Goal: Task Accomplishment & Management: Use online tool/utility

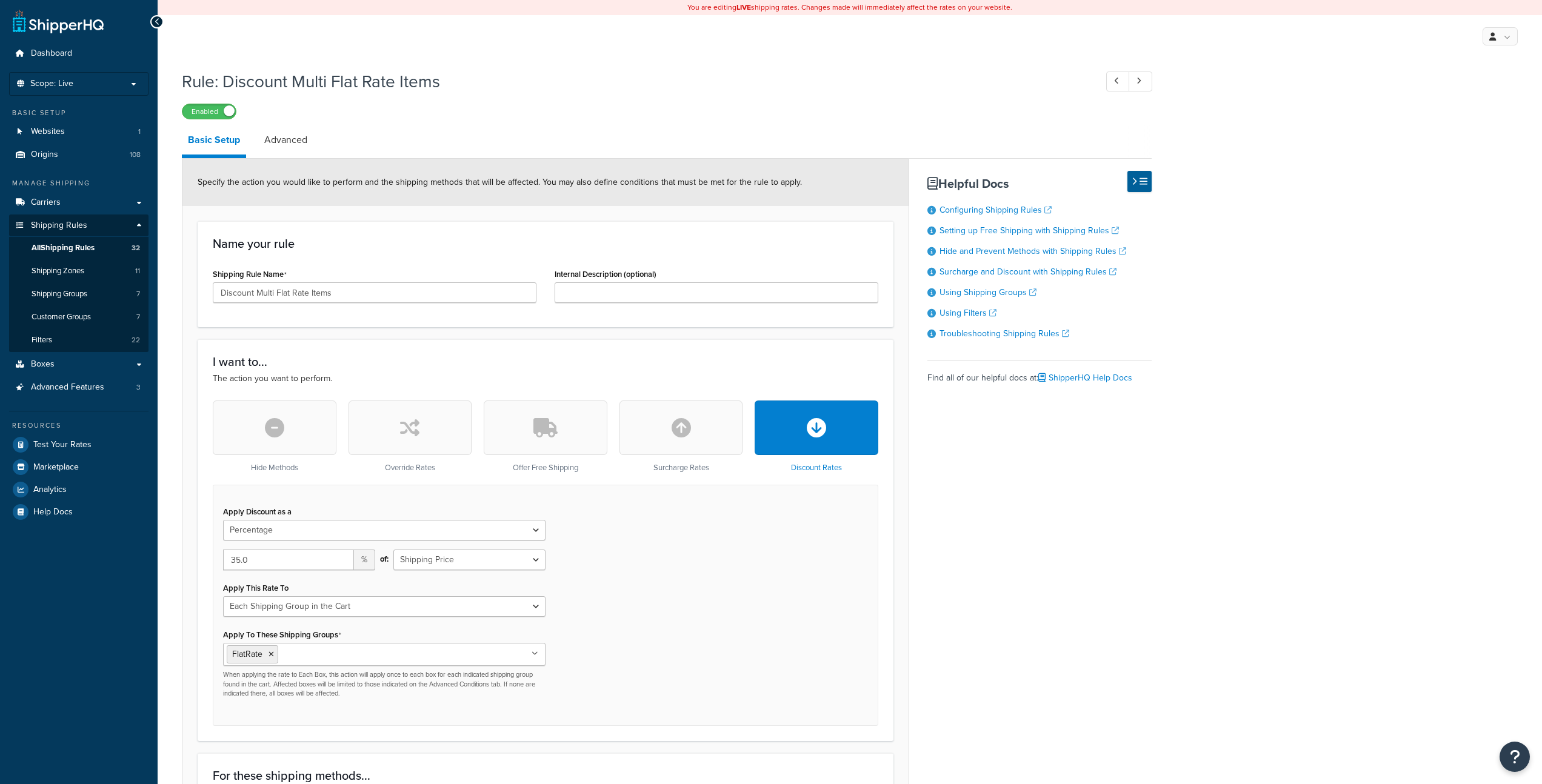
select select "PERCENTAGE"
select select "SHIPPING_GROUP"
click at [76, 271] on span "Shipping Zones" at bounding box center [57, 271] width 53 height 10
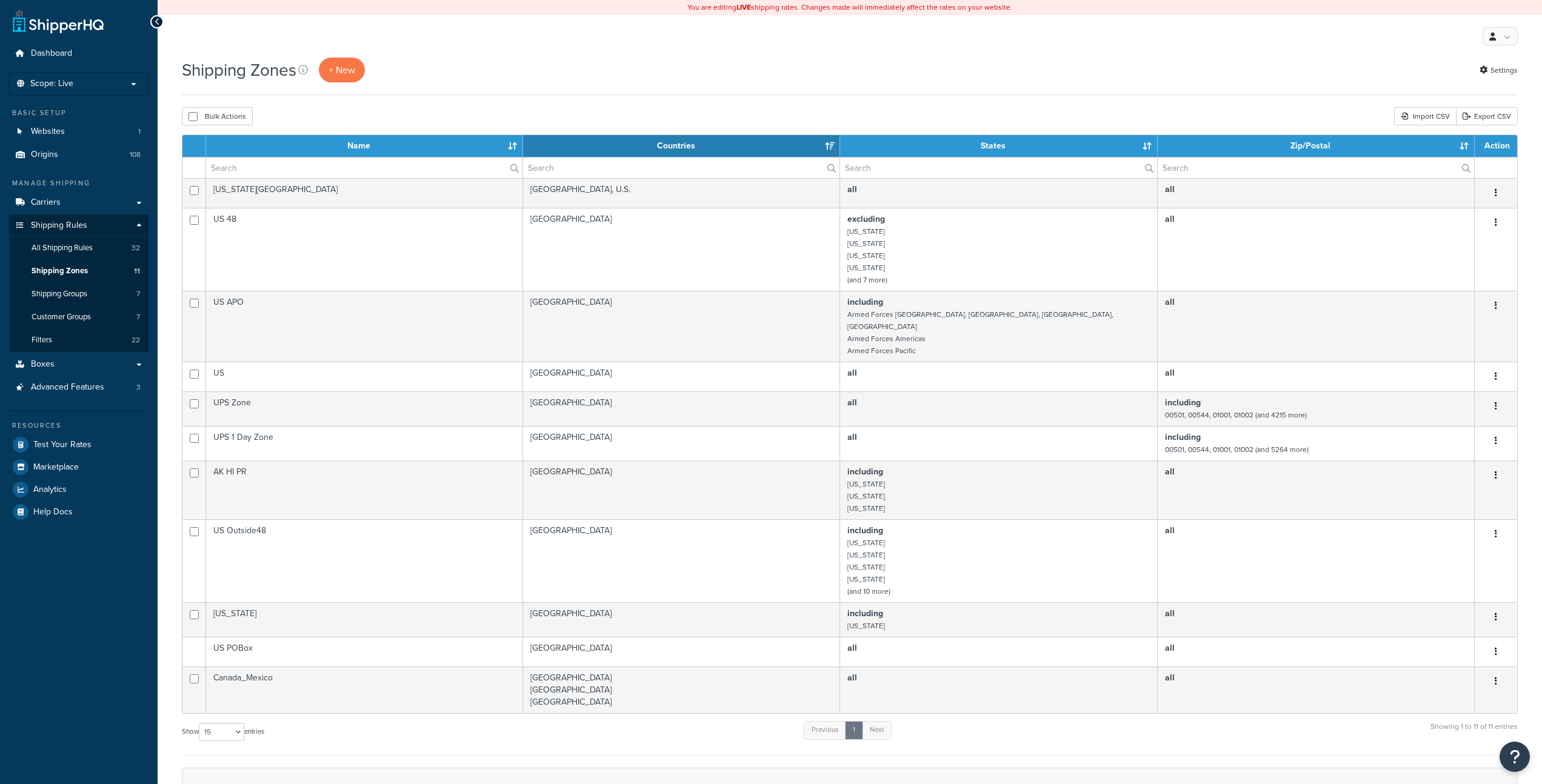
select select "15"
click at [77, 248] on span "All Shipping Rules" at bounding box center [62, 248] width 61 height 10
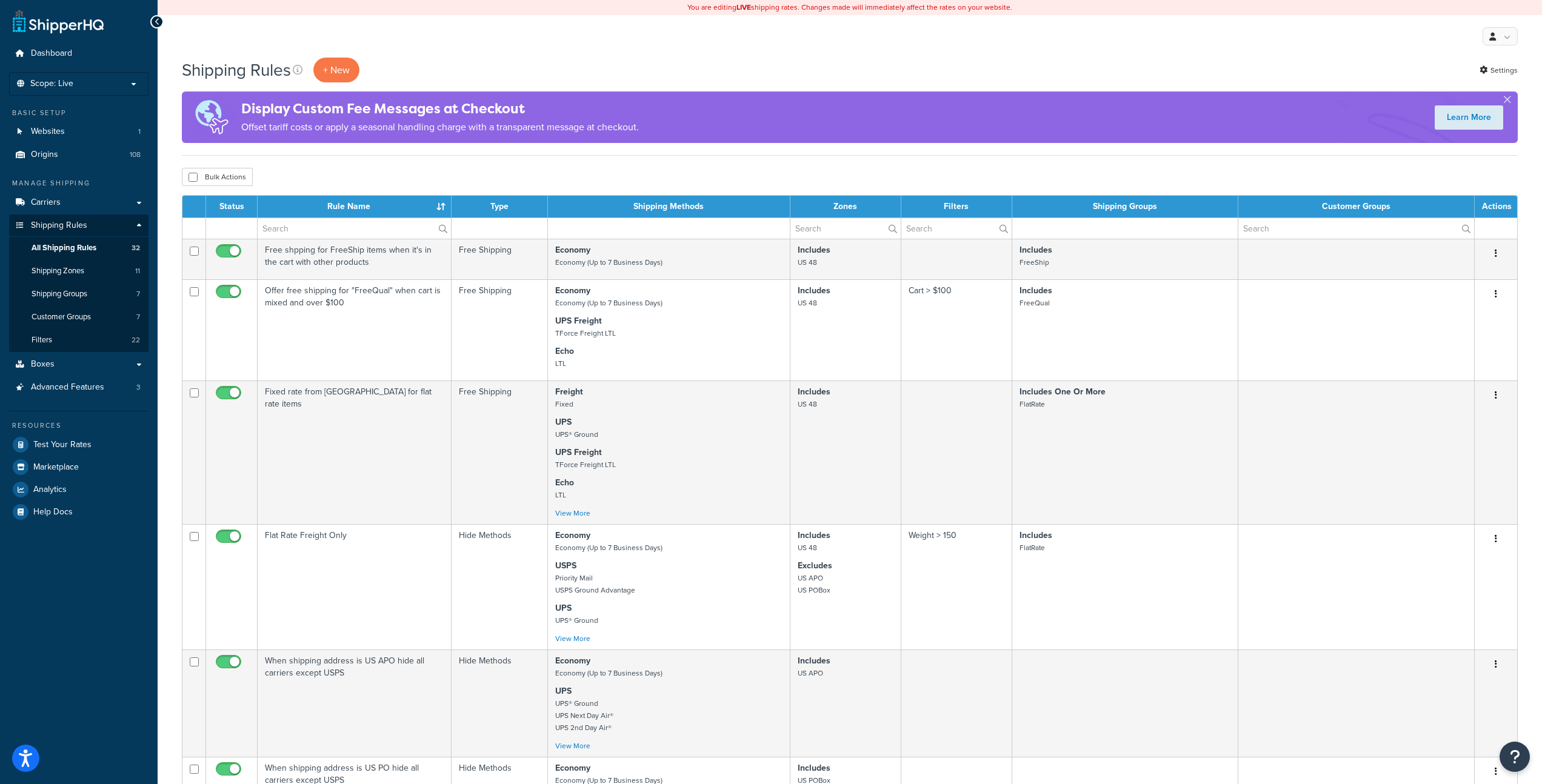
scroll to position [771, 0]
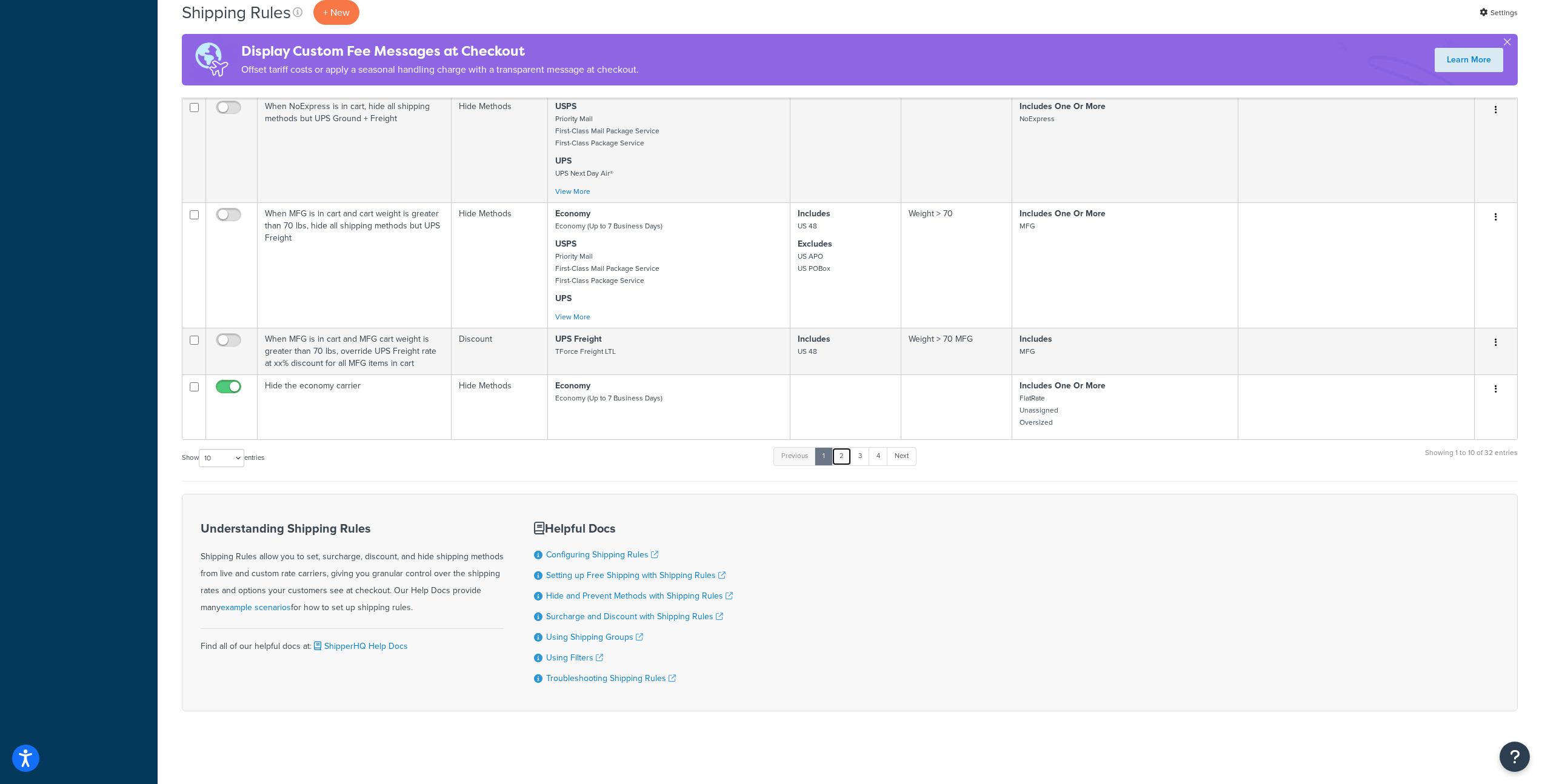
click at [843, 458] on link "2" at bounding box center [842, 456] width 20 height 18
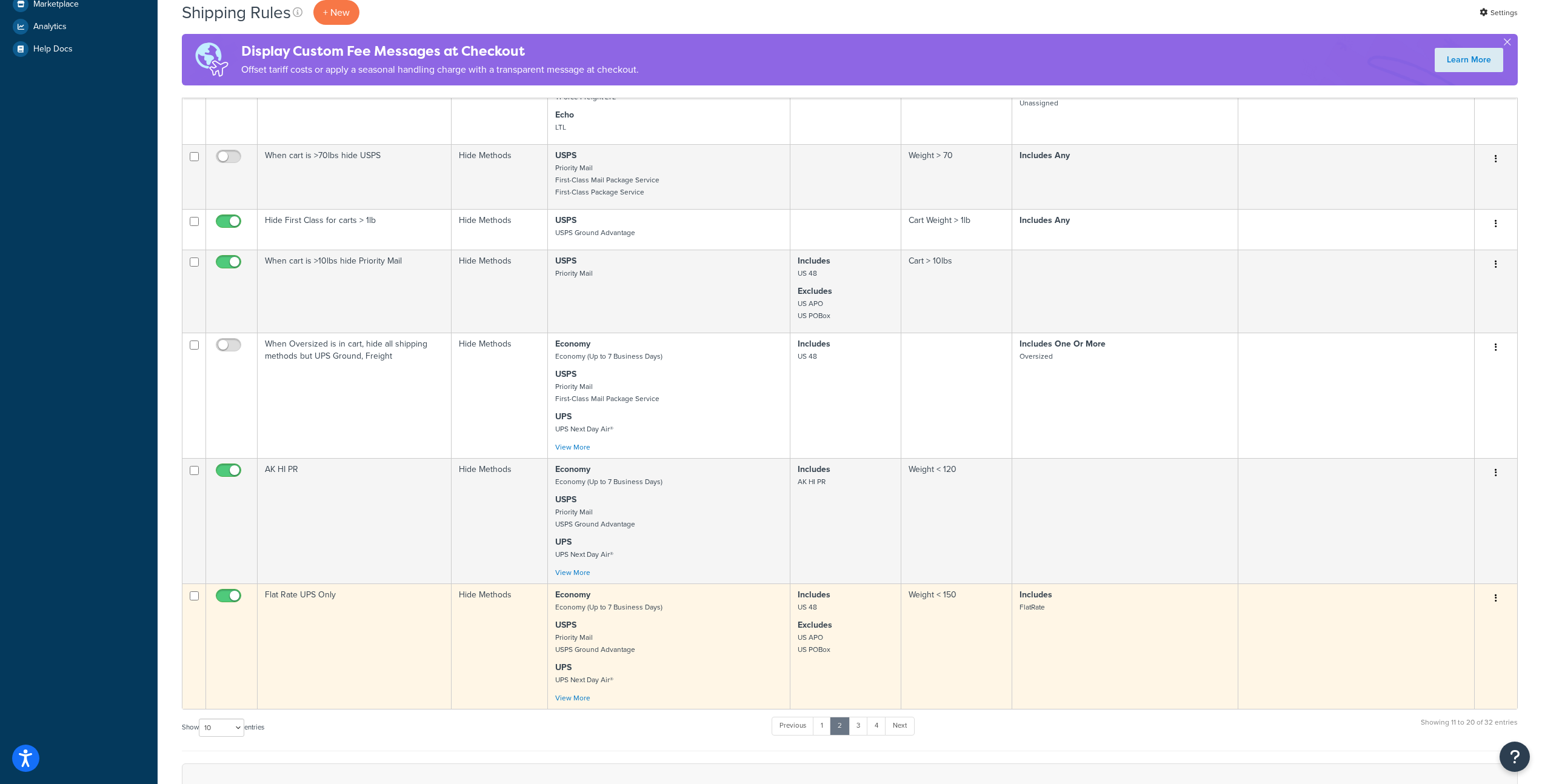
scroll to position [658, 0]
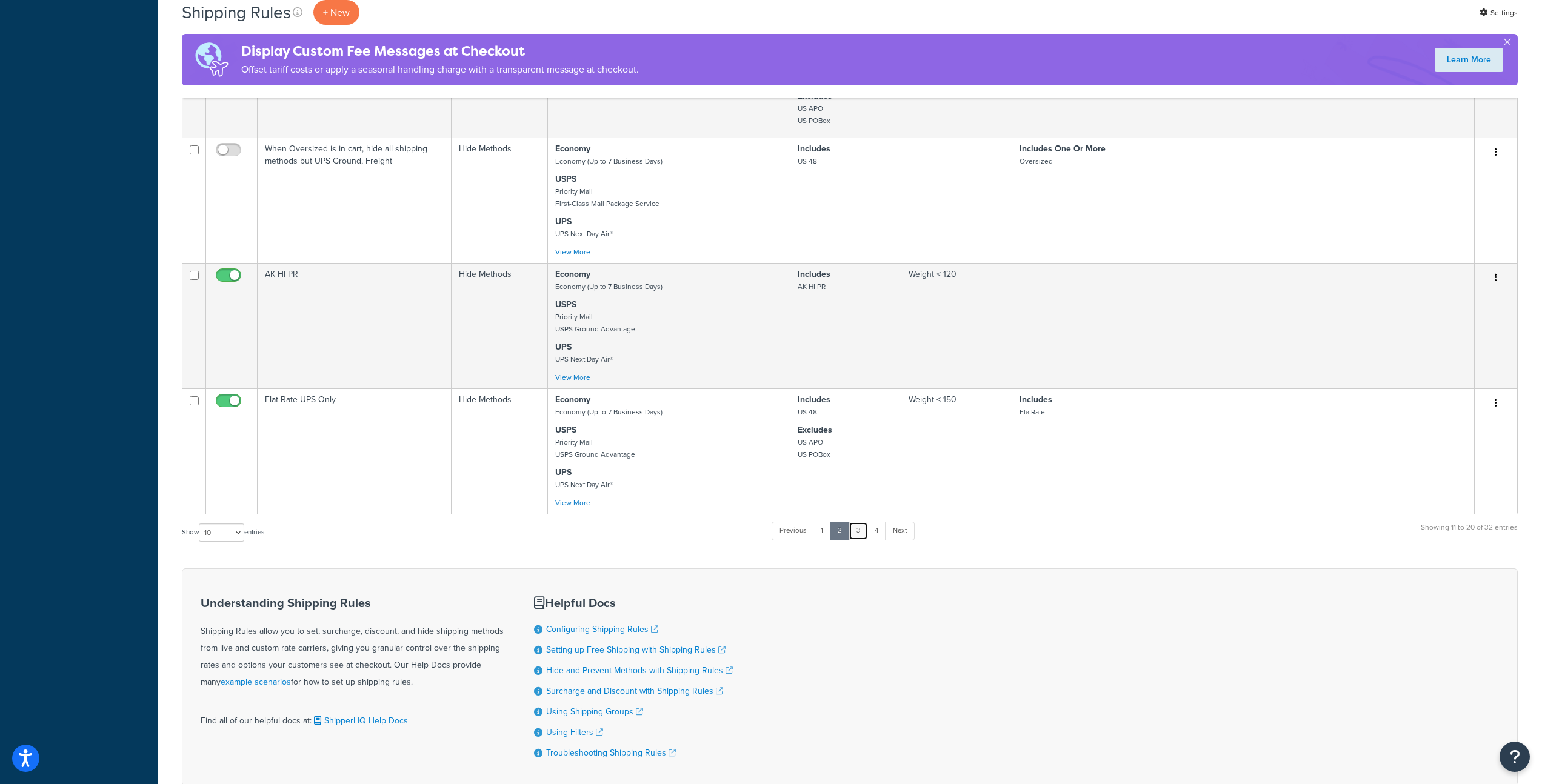
click at [859, 535] on link "3" at bounding box center [858, 531] width 19 height 18
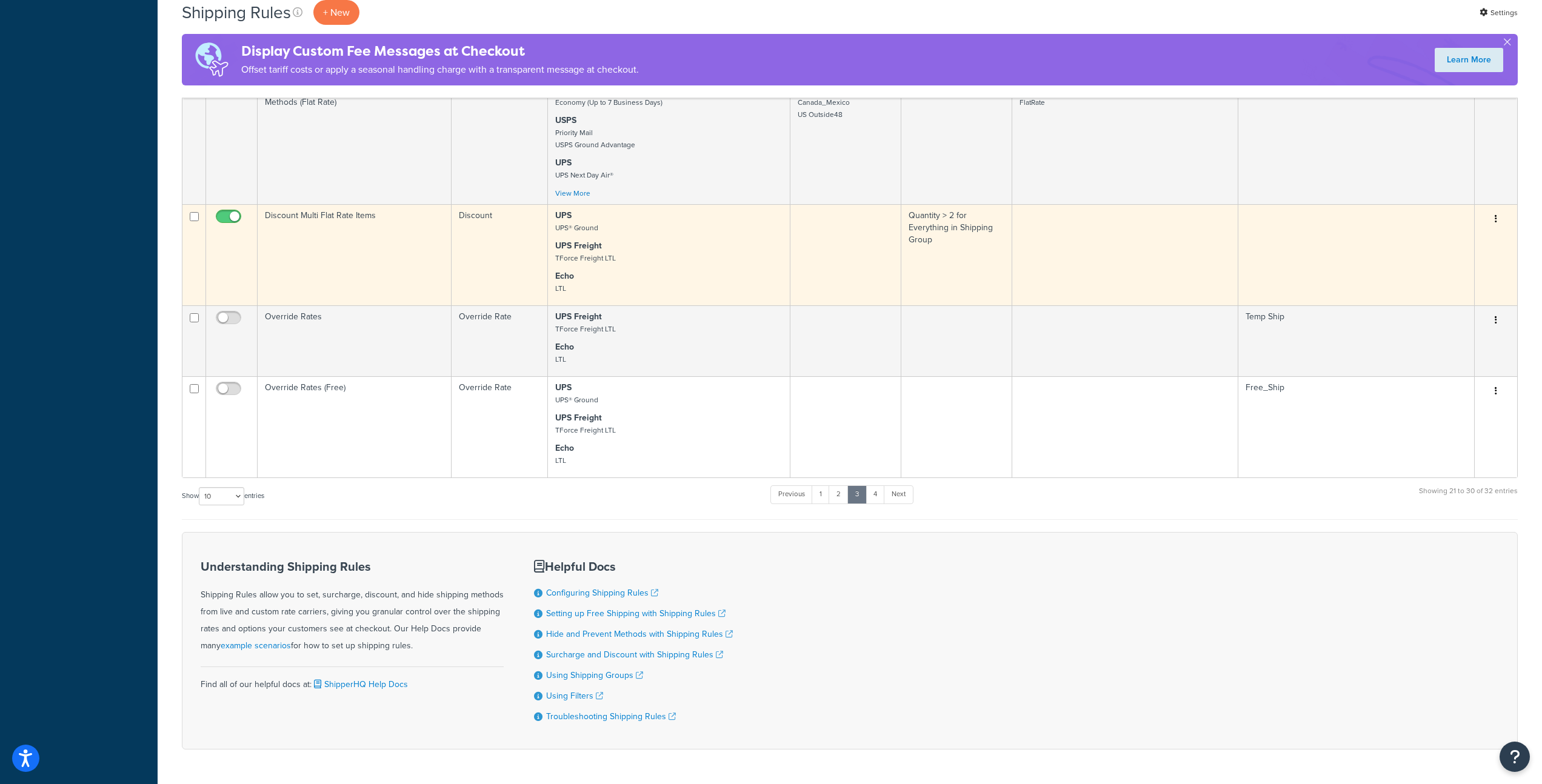
click at [681, 240] on p "UPS Freight TForce Freight LTL" at bounding box center [668, 252] width 228 height 24
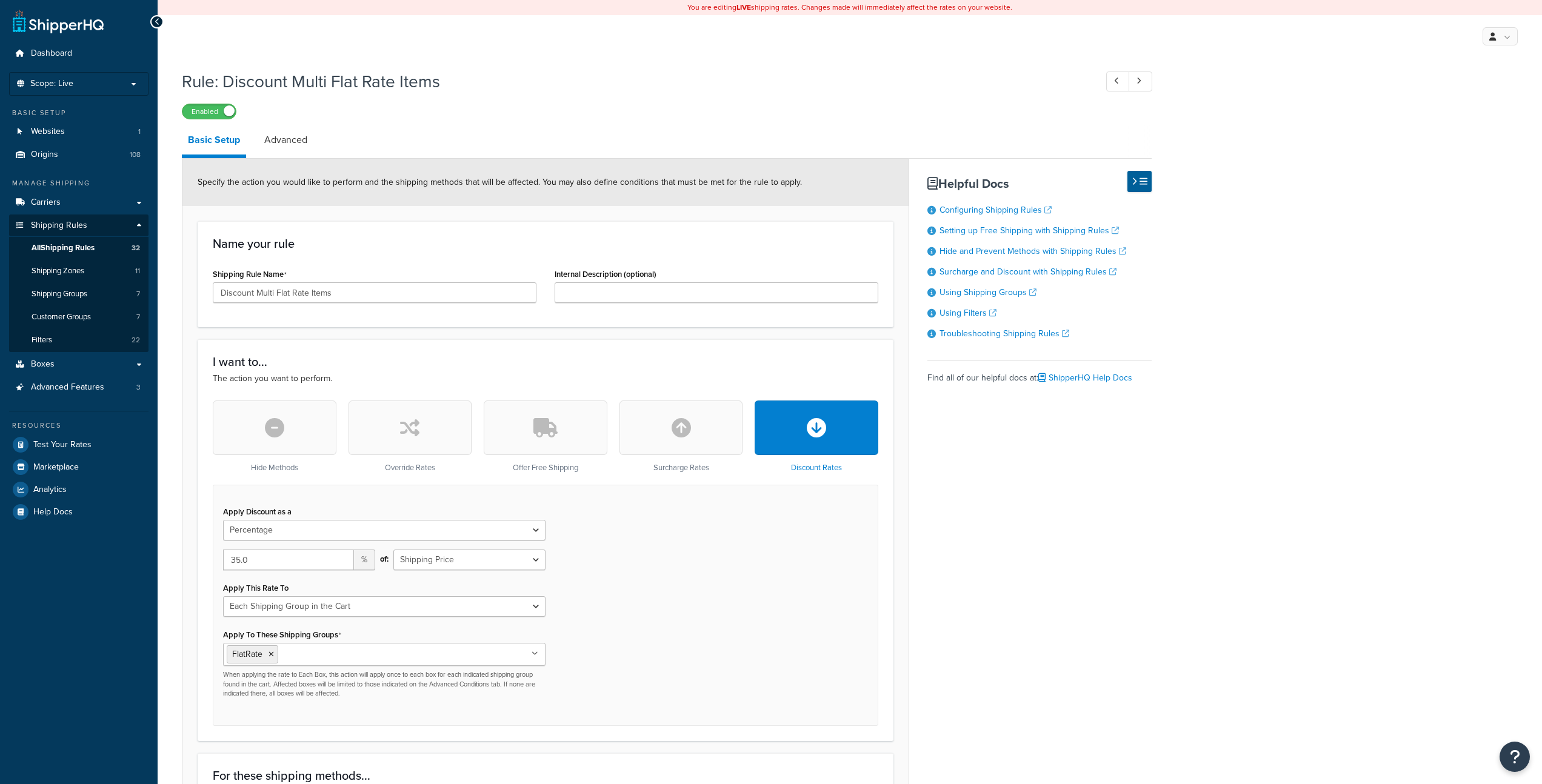
select select "PERCENTAGE"
select select "SHIPPING_GROUP"
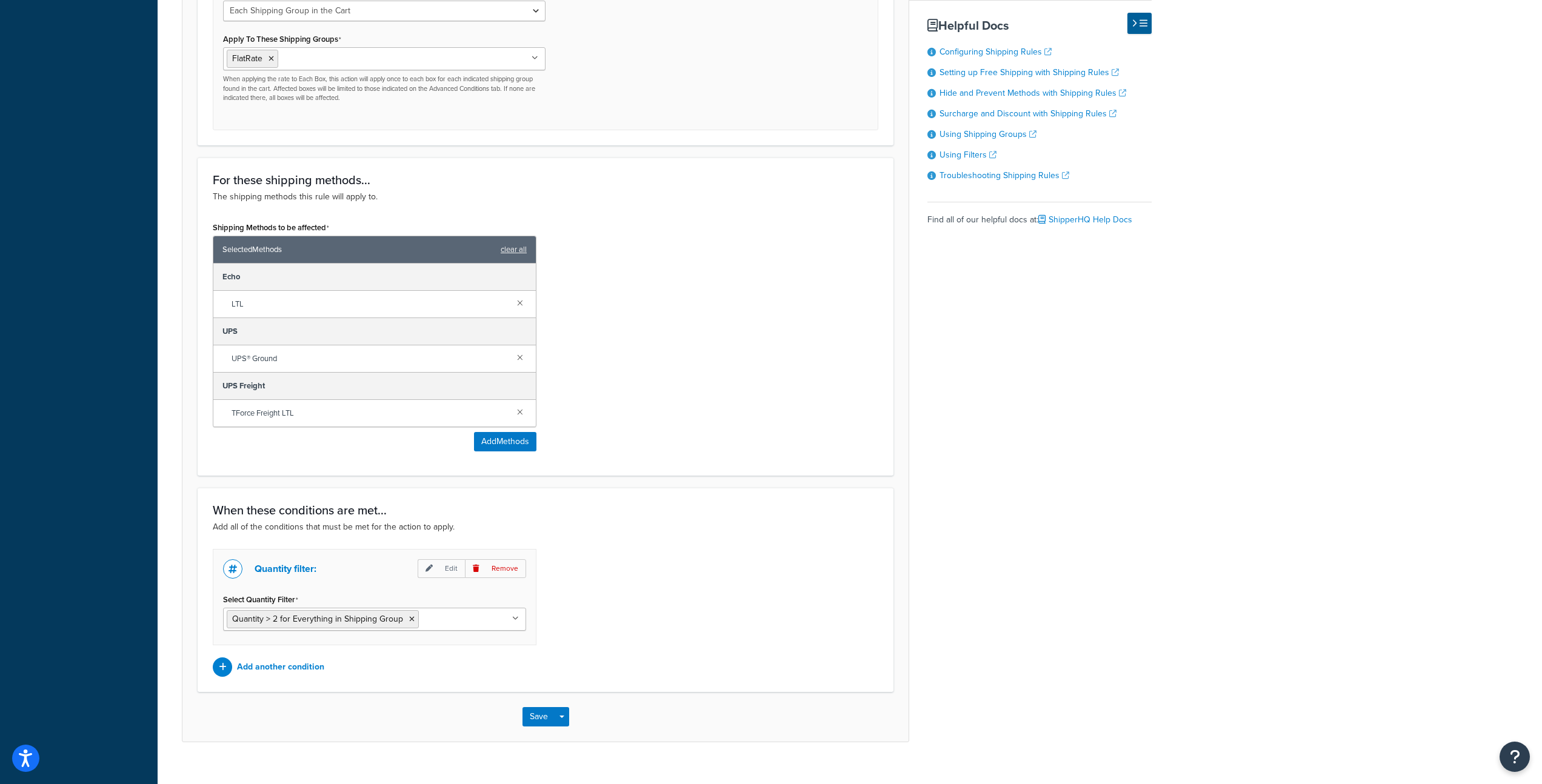
scroll to position [615, 0]
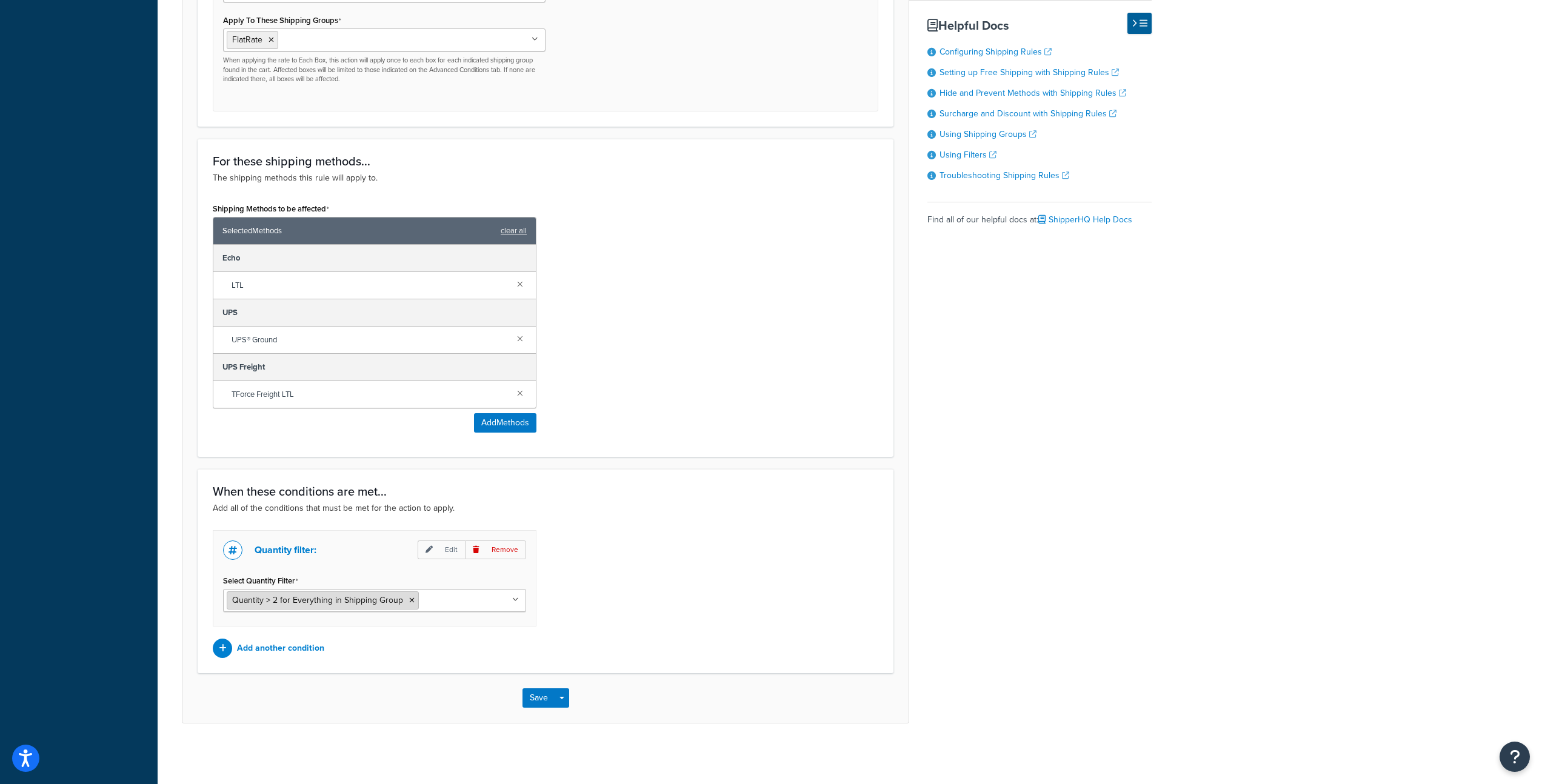
click at [356, 603] on span "Quantity > 2 for Everything in Shipping Group" at bounding box center [317, 600] width 171 height 13
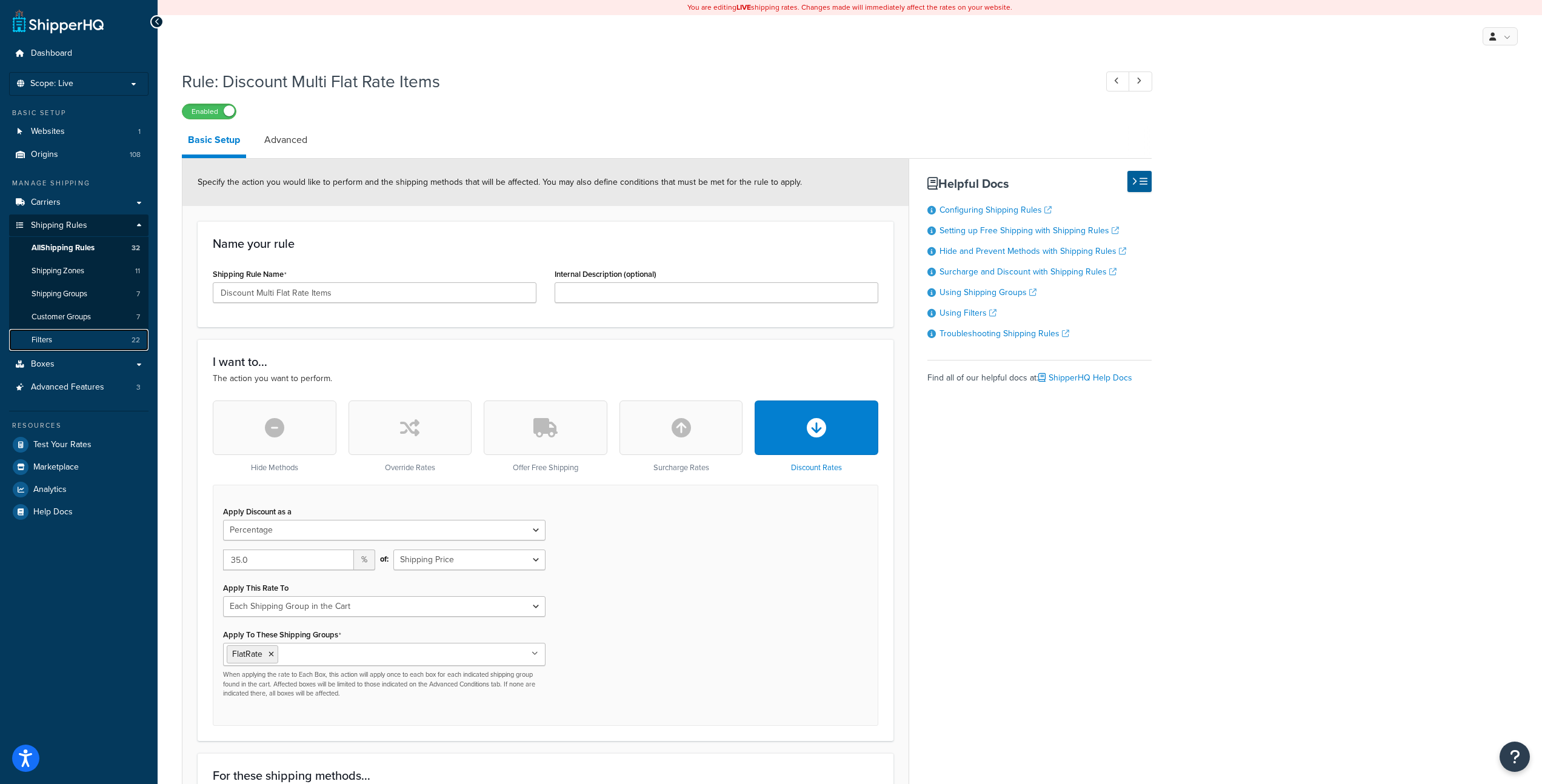
click at [44, 336] on span "Filters" at bounding box center [41, 340] width 20 height 10
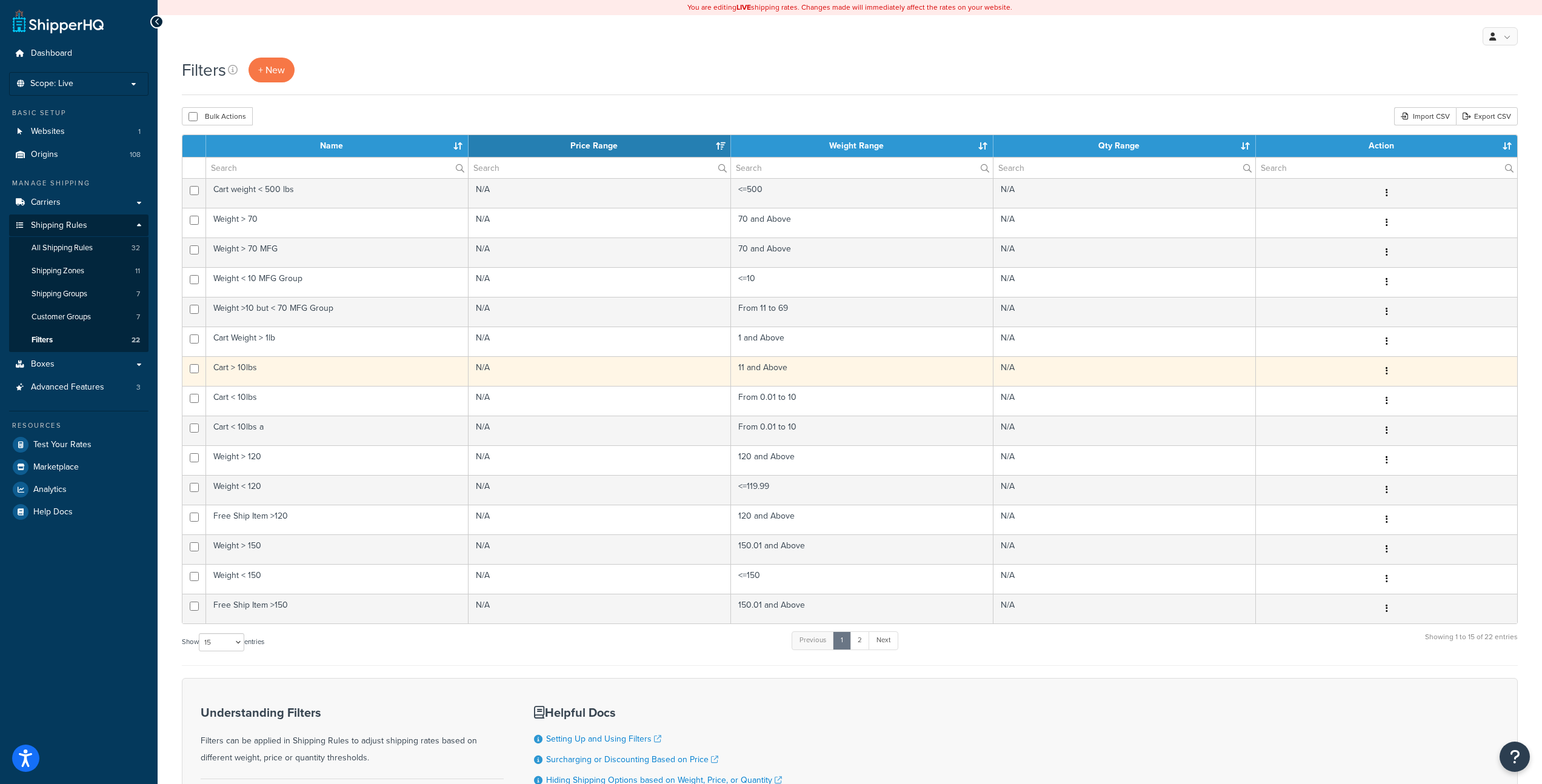
scroll to position [131, 0]
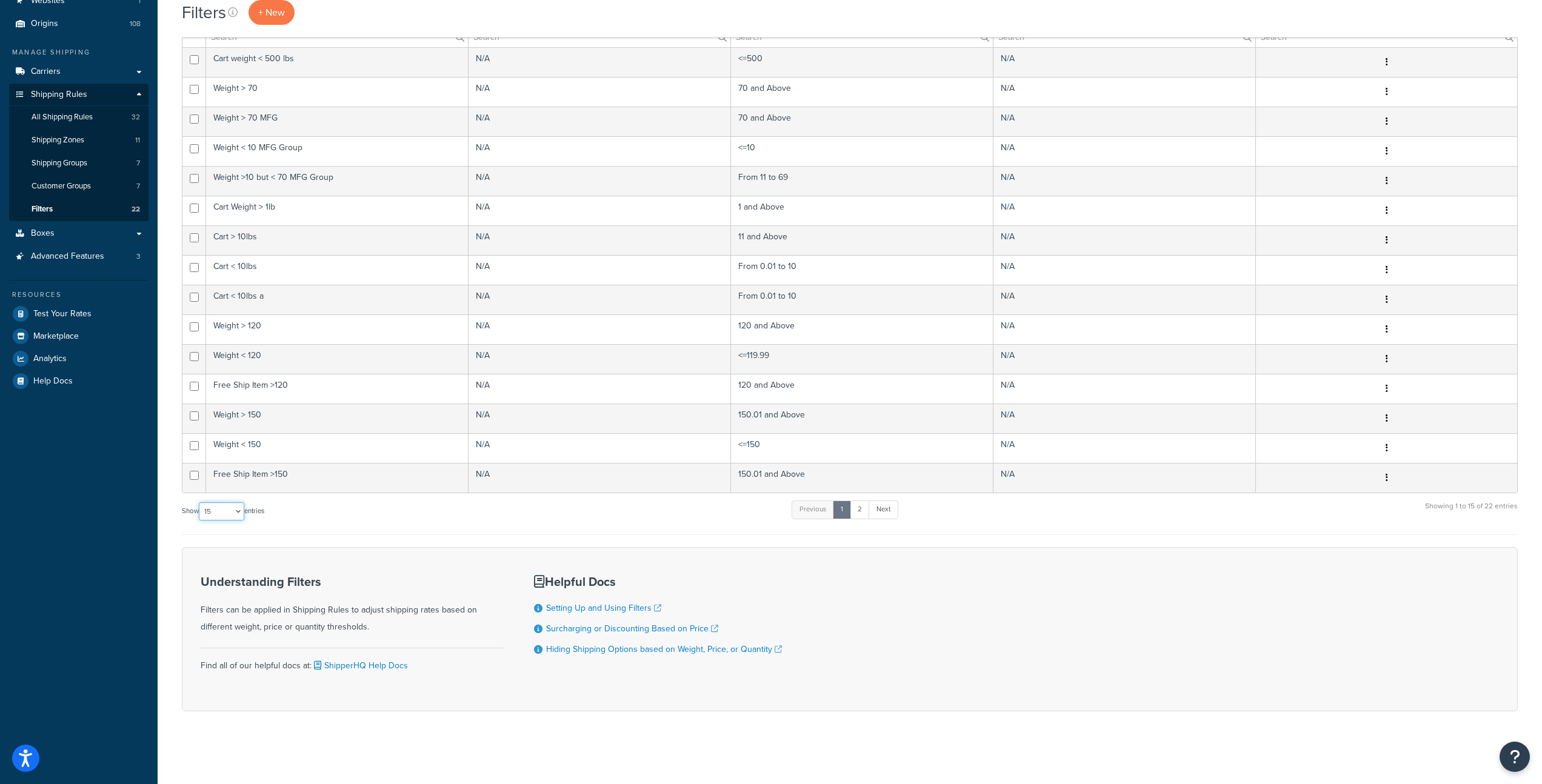
click at [233, 509] on select "10 15 25 50 100" at bounding box center [221, 511] width 45 height 18
select select "100"
click at [200, 521] on select "10 15 25 50 100" at bounding box center [221, 511] width 45 height 18
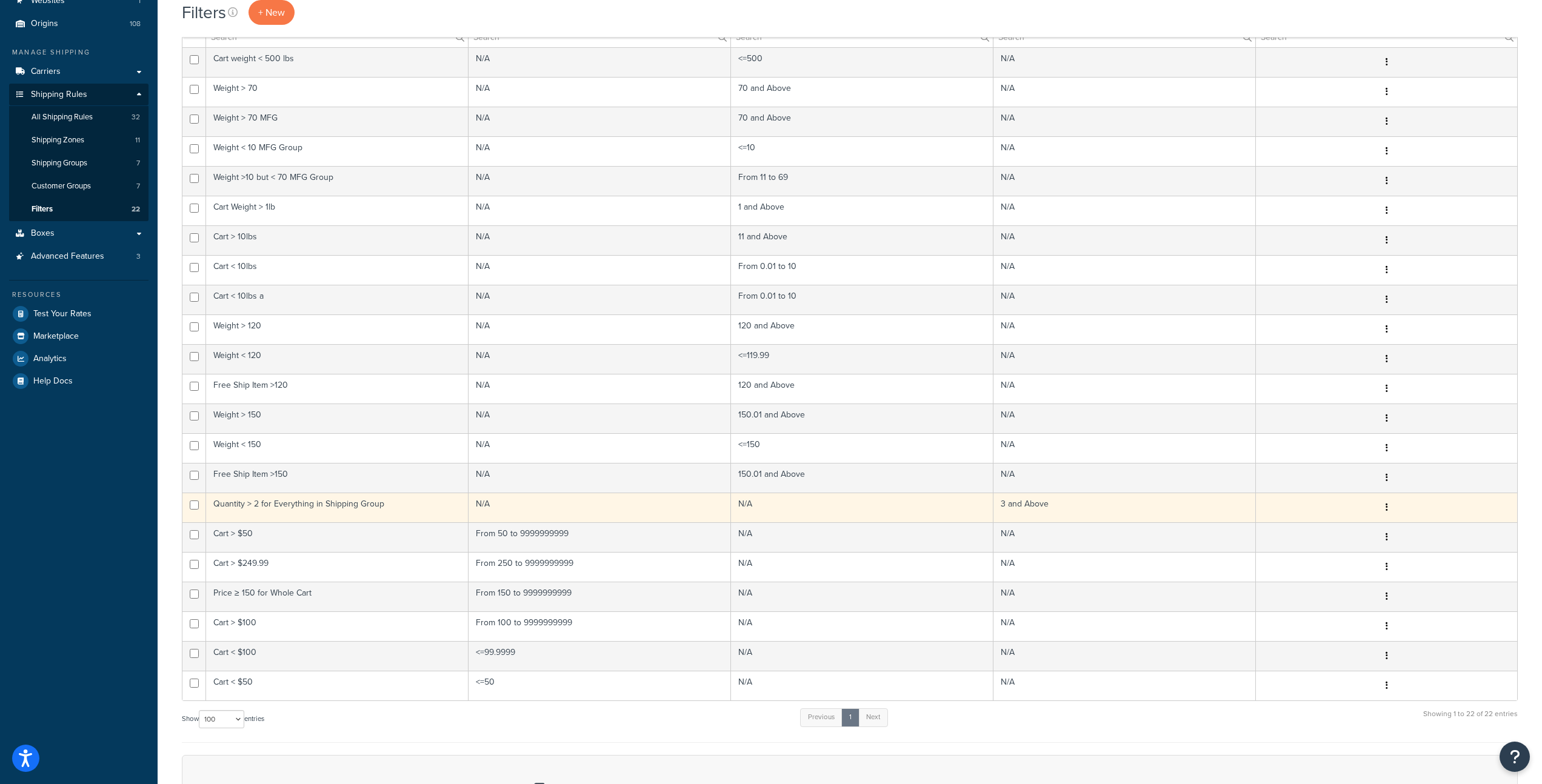
click at [1385, 509] on icon "button" at bounding box center [1386, 507] width 3 height 8
click at [1195, 560] on link "Duplicate" at bounding box center [1164, 557] width 96 height 25
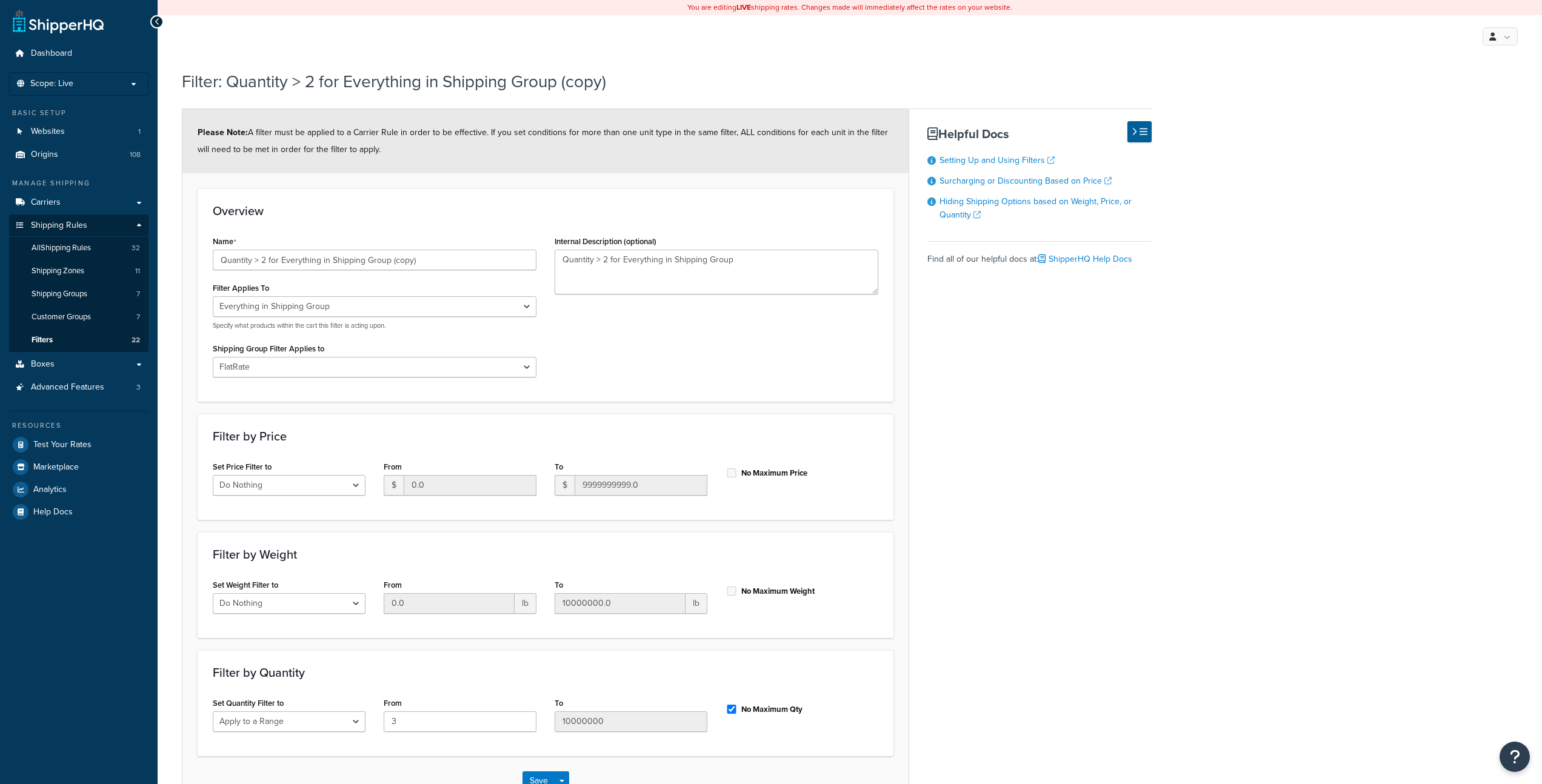
select select "SHIPPING_GROUP"
select select "67939"
select select "range"
click at [266, 261] on input "Quantity > 2 for Everything in Shipping Group (copy)" at bounding box center [374, 260] width 324 height 20
type input "Quantity > 3 for Everything in Shipping Group (copy)"
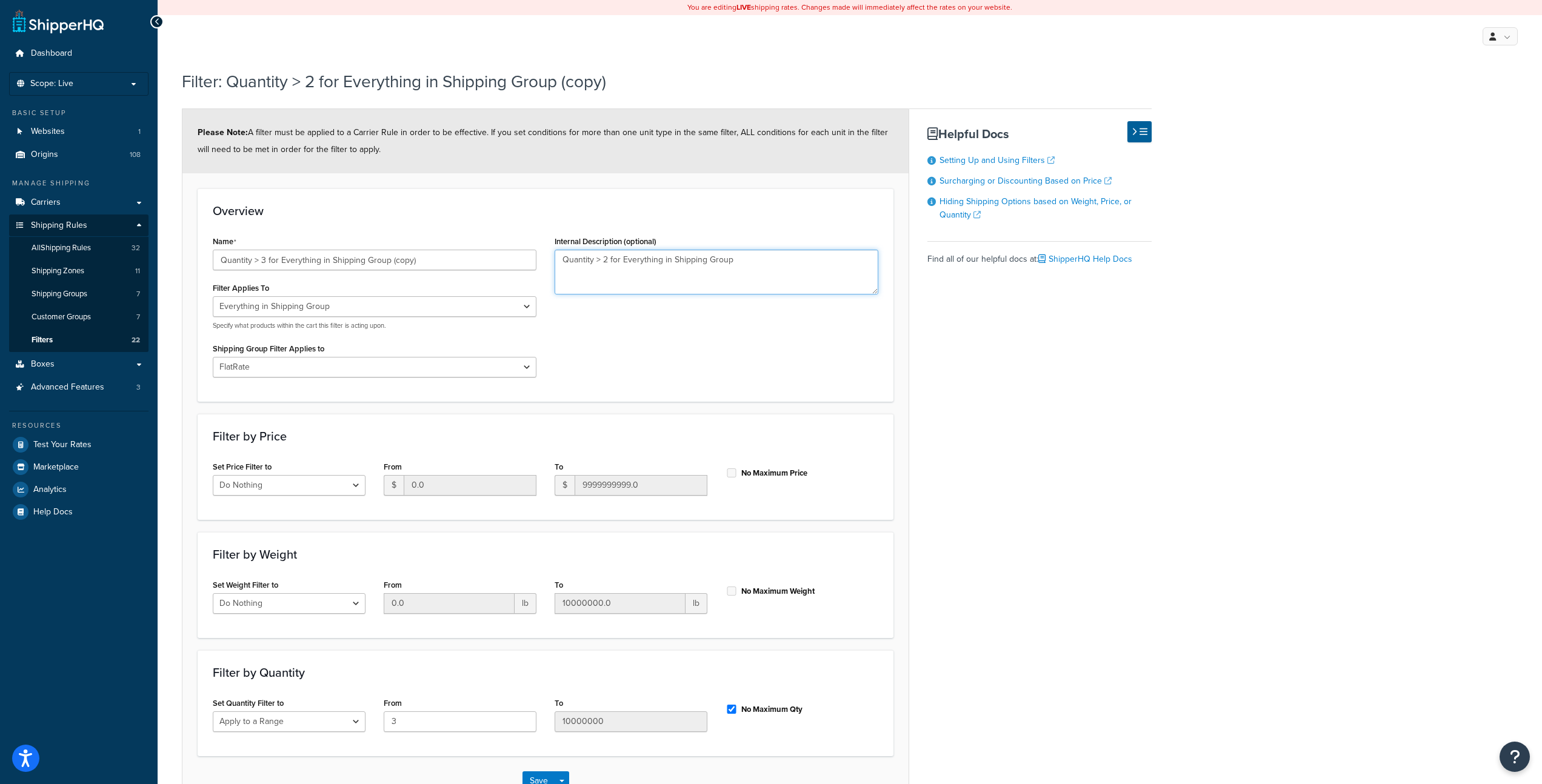
click at [608, 263] on textarea "Quantity > 2 for Everything in Shipping Group" at bounding box center [716, 272] width 324 height 45
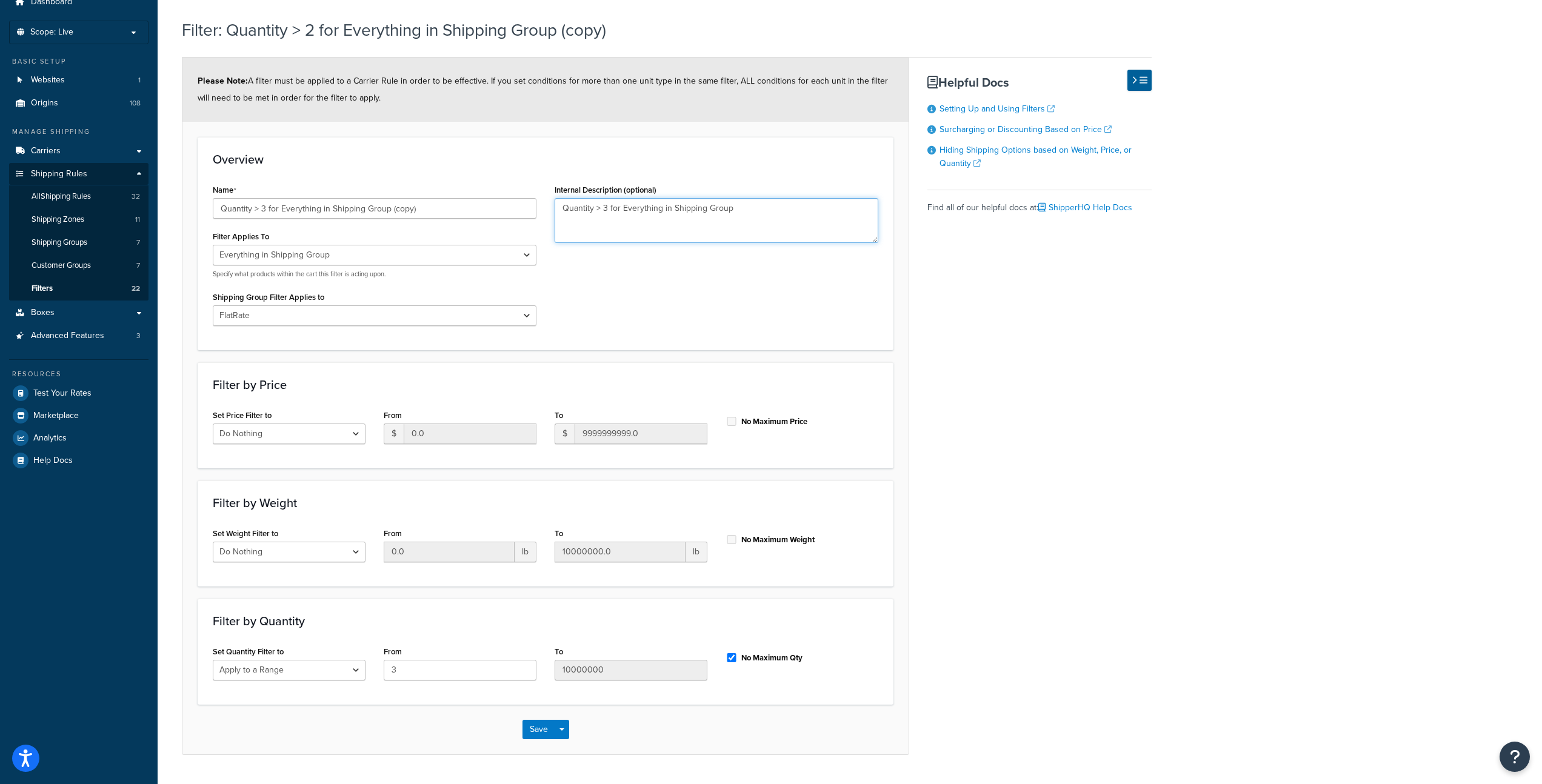
scroll to position [52, 0]
type textarea "Quantity > 3 for Everything in Shipping Group"
click at [397, 667] on input "3" at bounding box center [460, 670] width 153 height 20
type input "4"
click at [542, 730] on button "Save" at bounding box center [539, 729] width 33 height 19
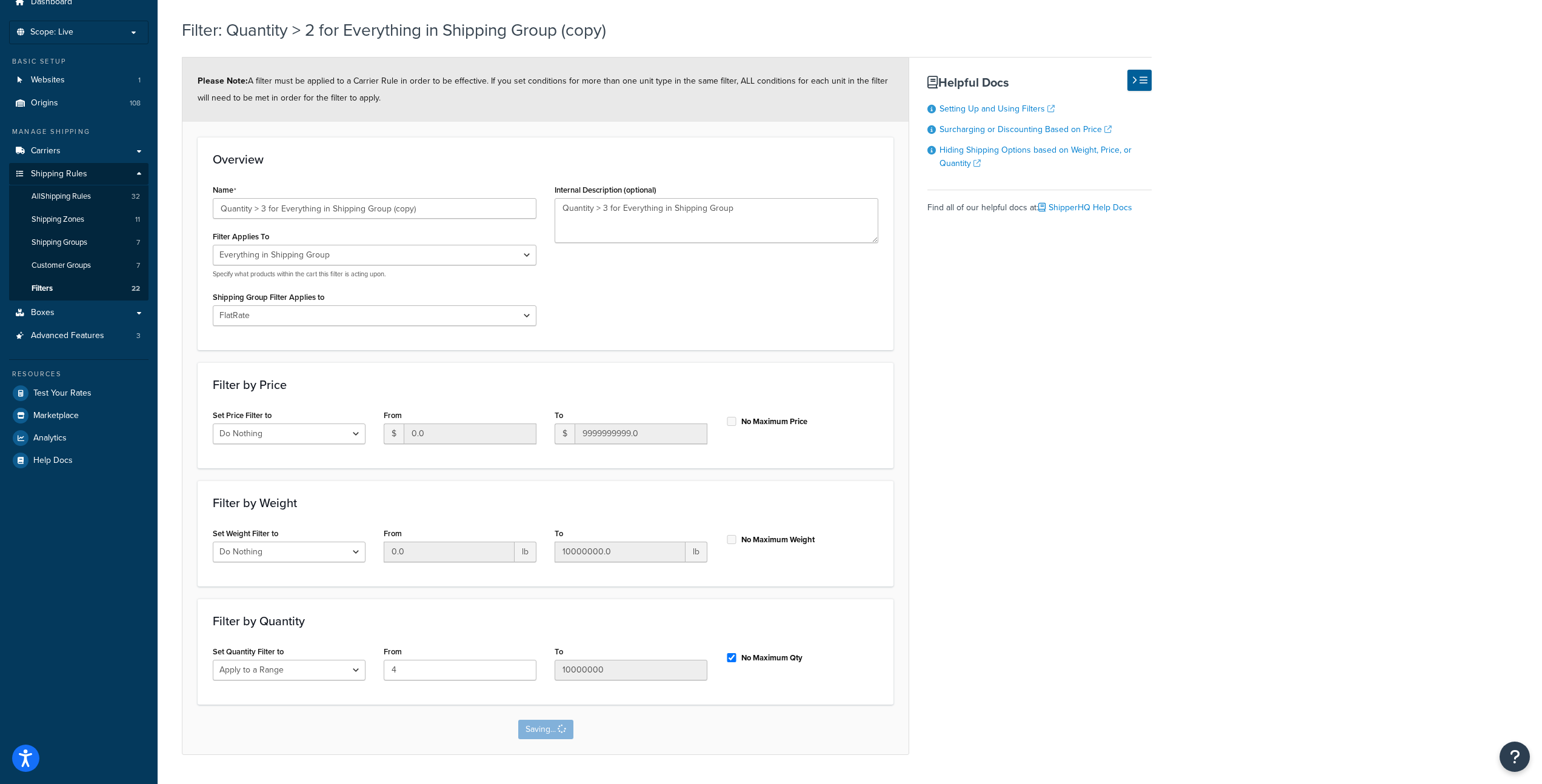
scroll to position [0, 0]
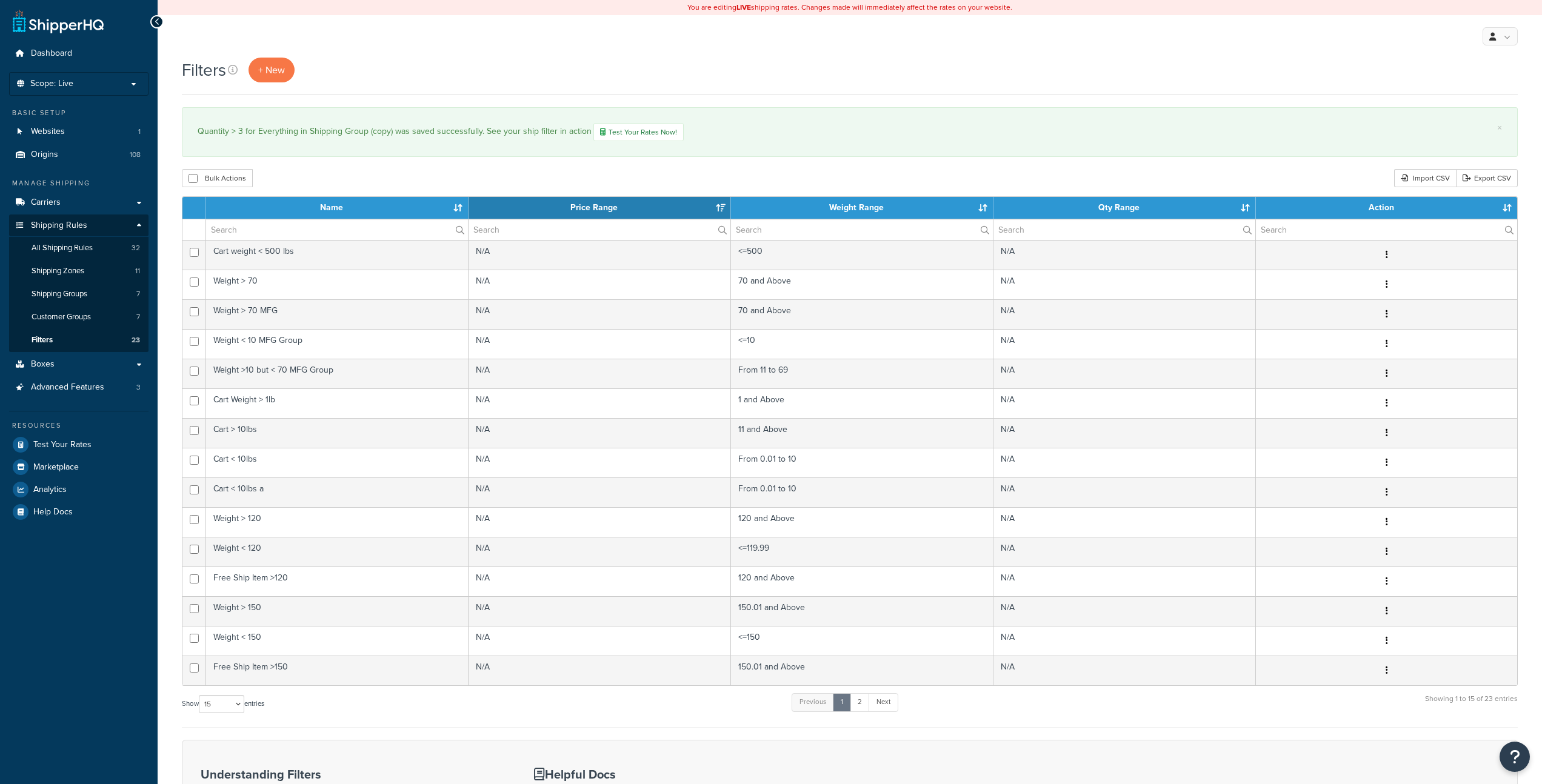
select select "15"
click at [50, 245] on span "All Shipping Rules" at bounding box center [62, 248] width 61 height 10
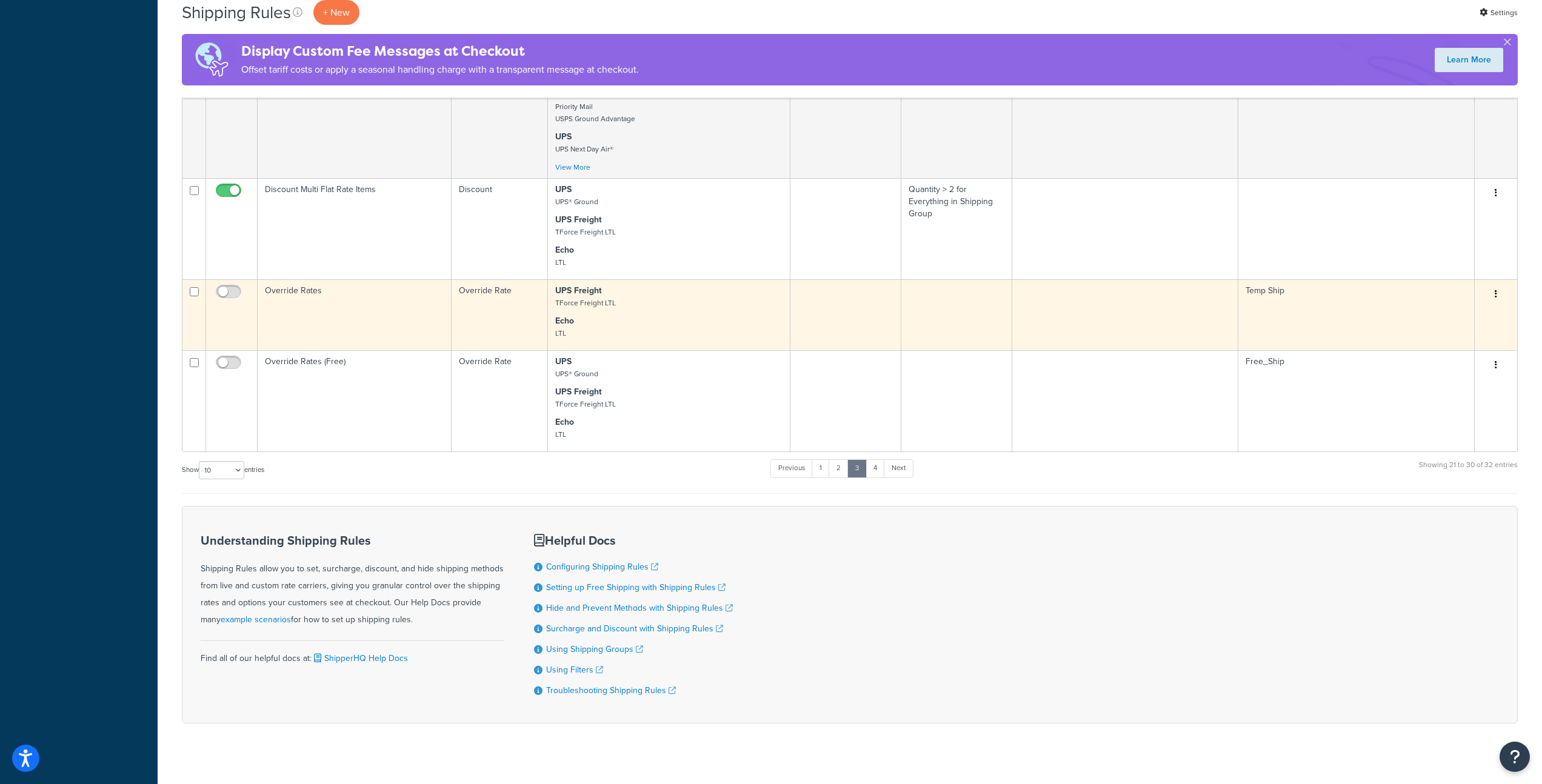
scroll to position [684, 0]
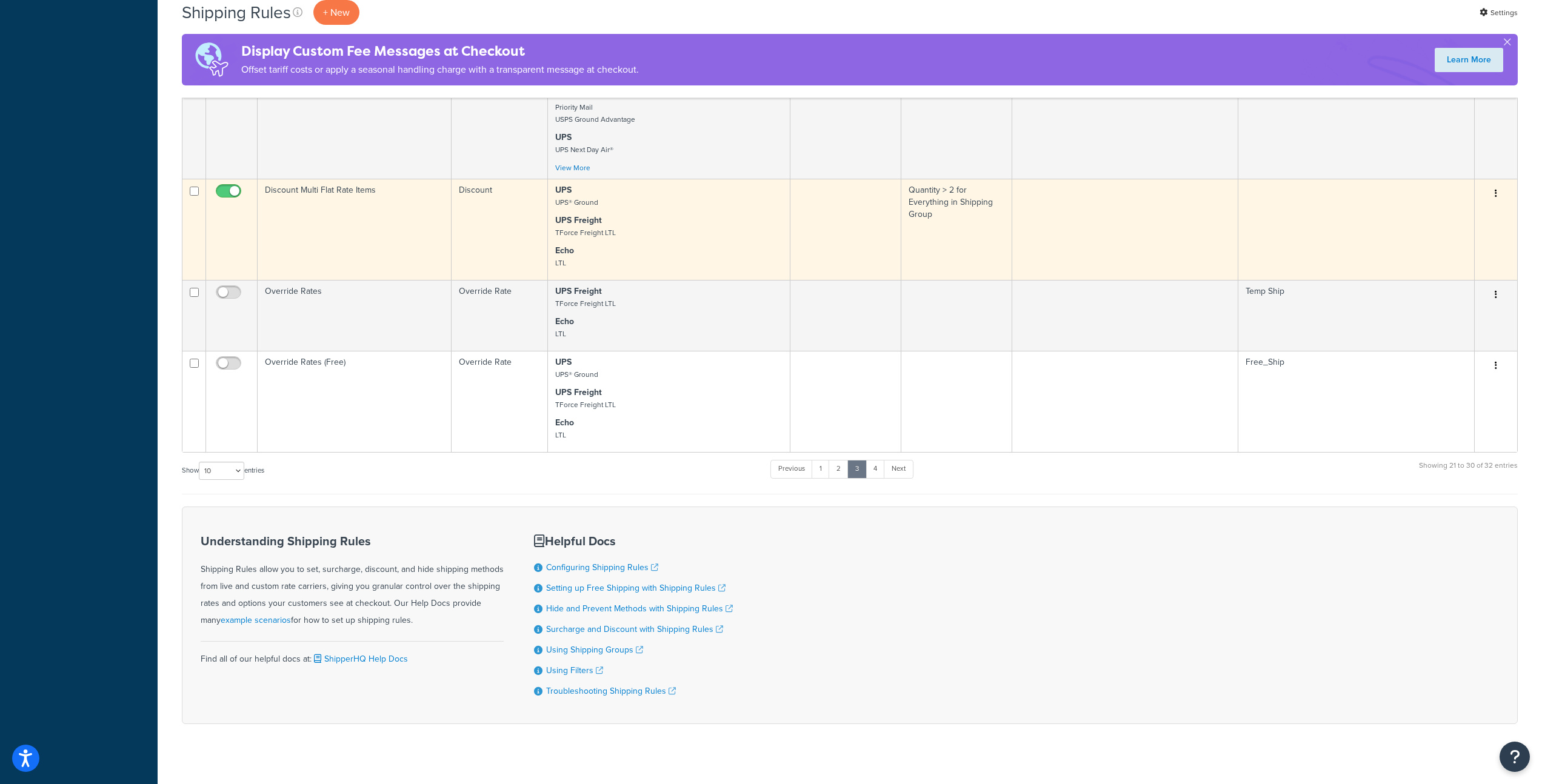
click at [673, 215] on p "UPS Freight TForce Freight LTL" at bounding box center [668, 227] width 228 height 24
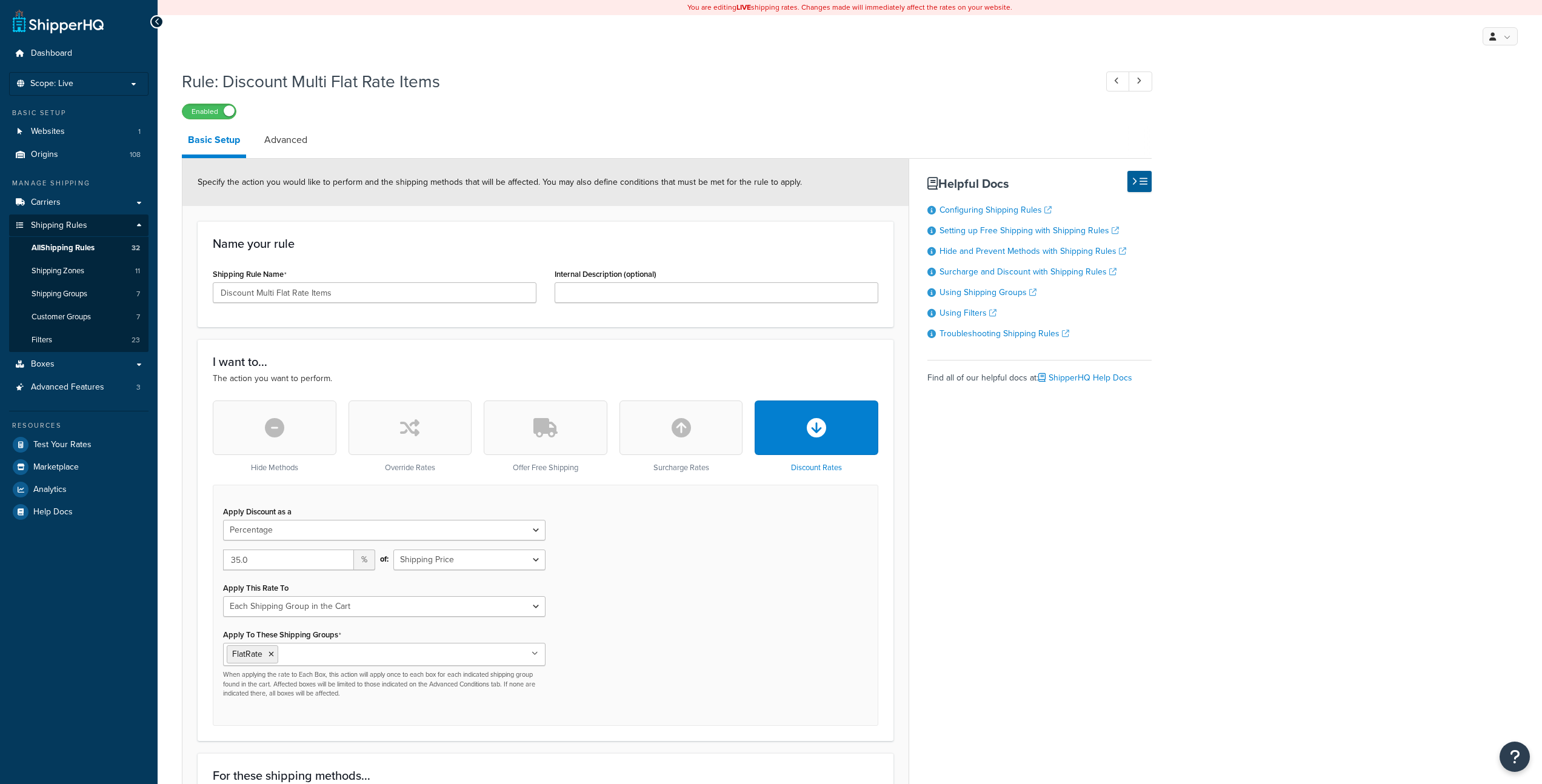
select select "PERCENTAGE"
select select "SHIPPING_GROUP"
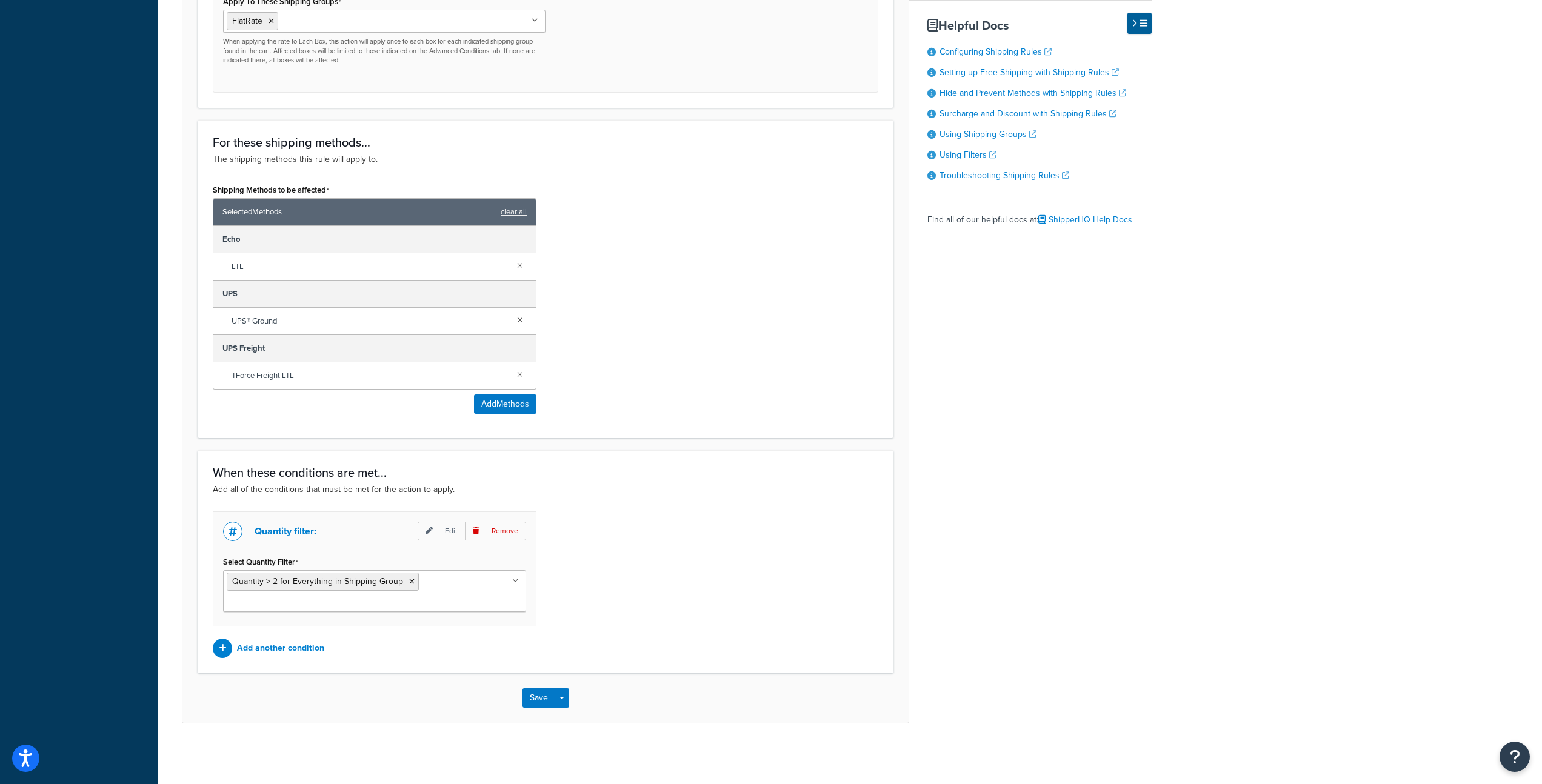
click at [516, 580] on icon at bounding box center [515, 581] width 6 height 7
click at [409, 580] on icon at bounding box center [412, 580] width 6 height 7
click at [536, 695] on button "Save" at bounding box center [539, 697] width 33 height 19
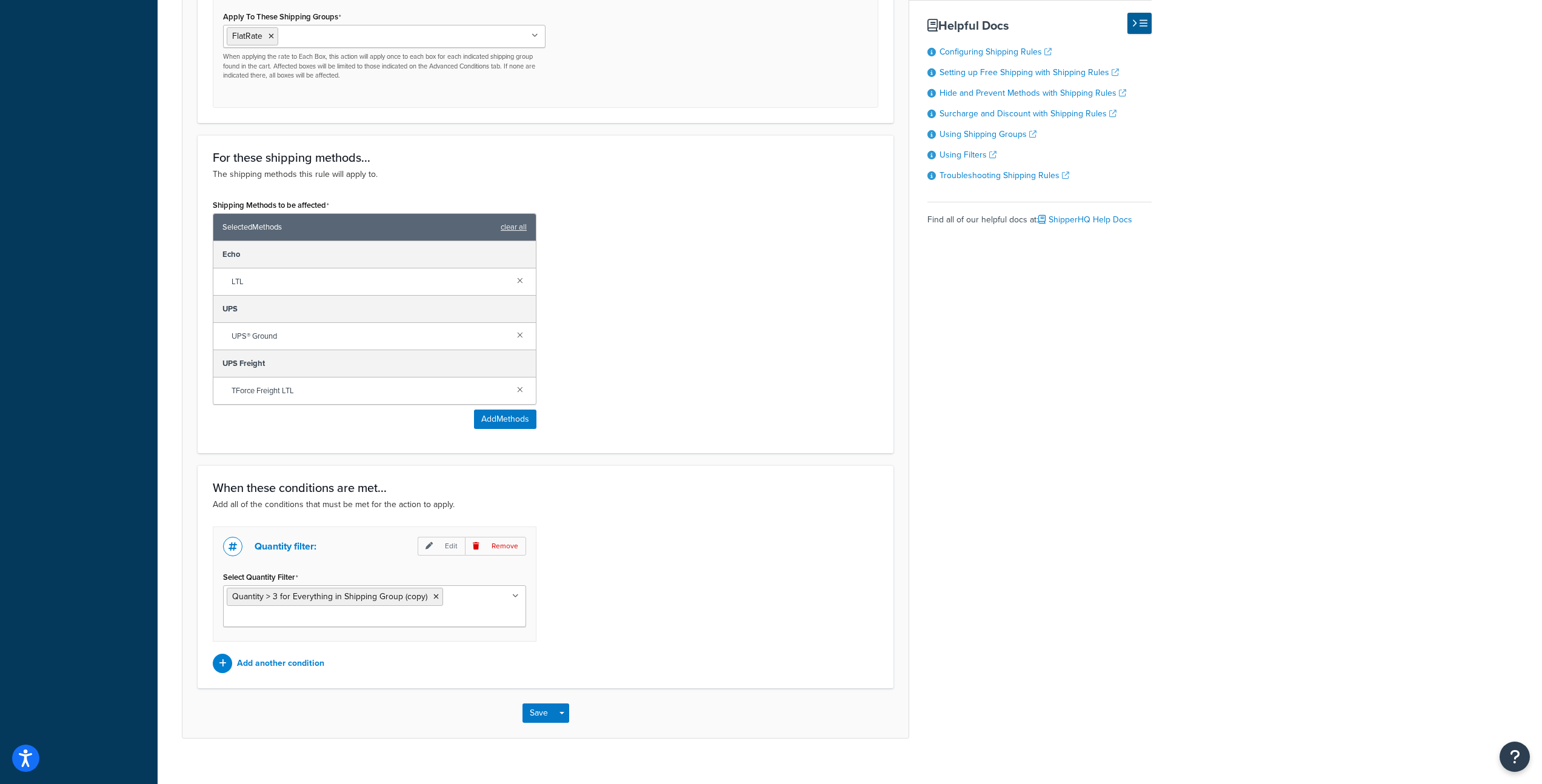
scroll to position [635, 0]
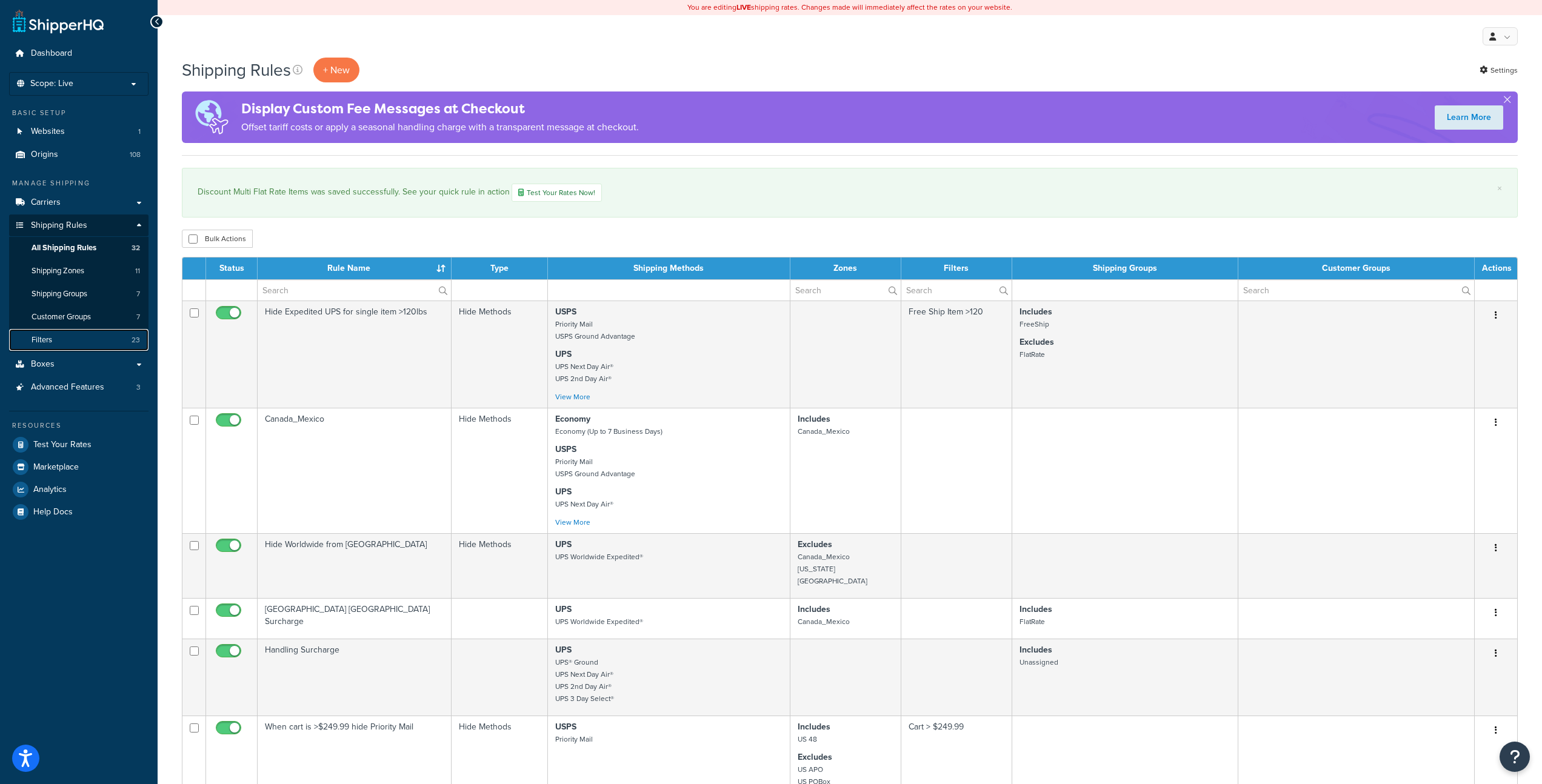
click at [52, 341] on span "Filters" at bounding box center [41, 340] width 20 height 10
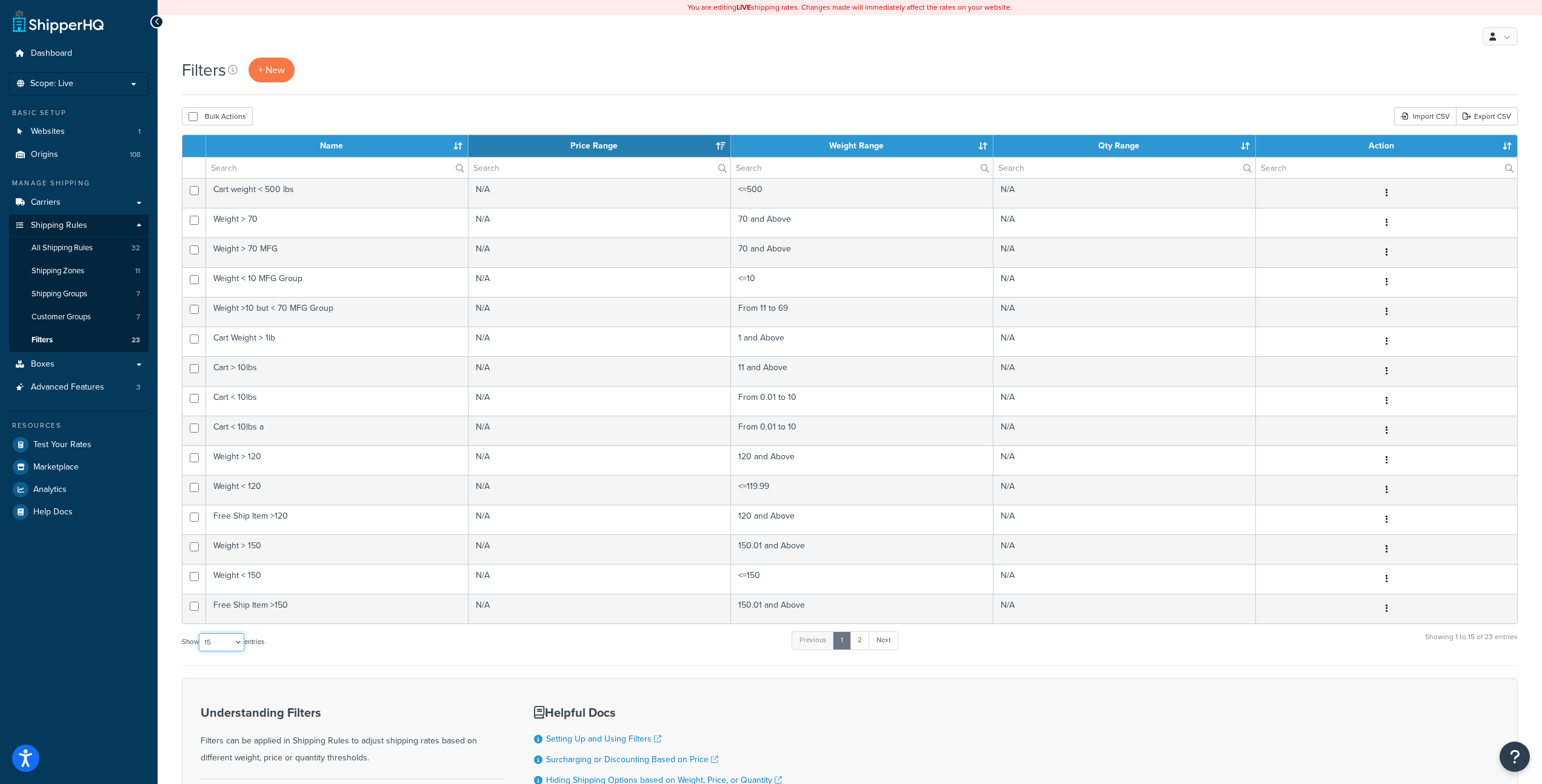
click at [213, 646] on select "10 15 25 50 100" at bounding box center [221, 642] width 45 height 18
select select "100"
click at [200, 651] on select "10 15 25 50 100" at bounding box center [221, 642] width 45 height 18
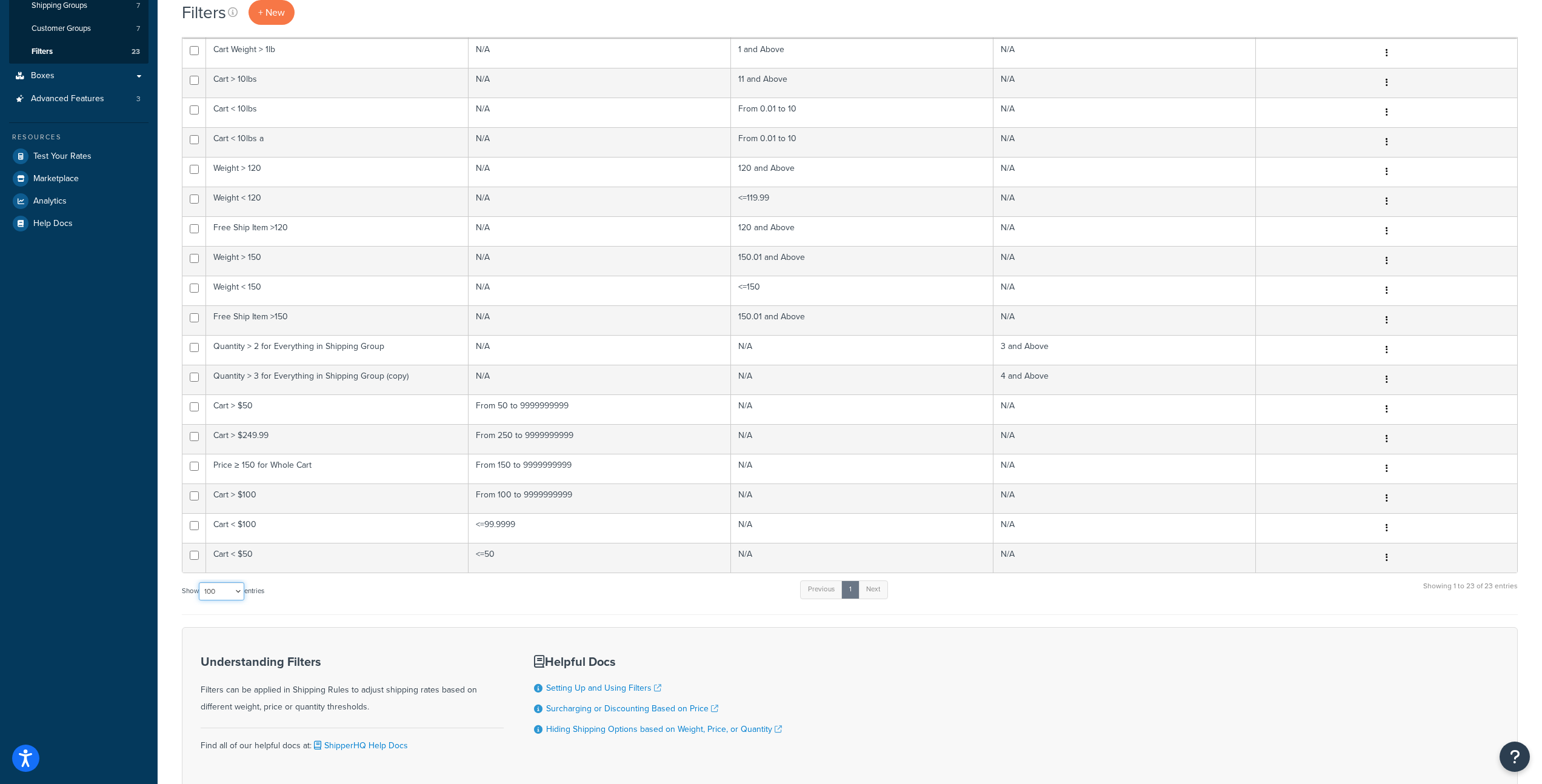
scroll to position [369, 0]
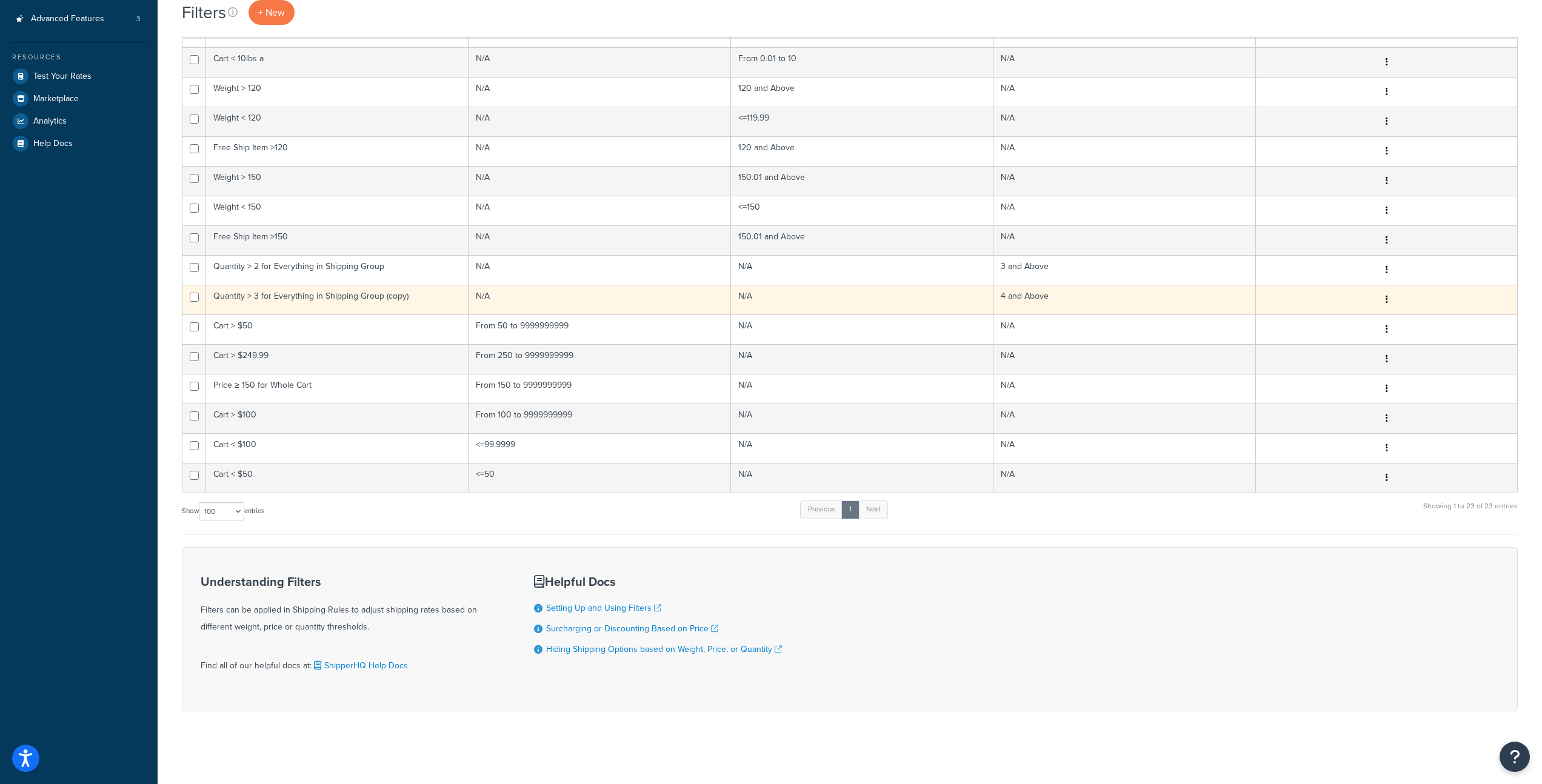
click at [428, 298] on td "Quantity > 3 for Everything in Shipping Group (copy)" at bounding box center [337, 299] width 263 height 29
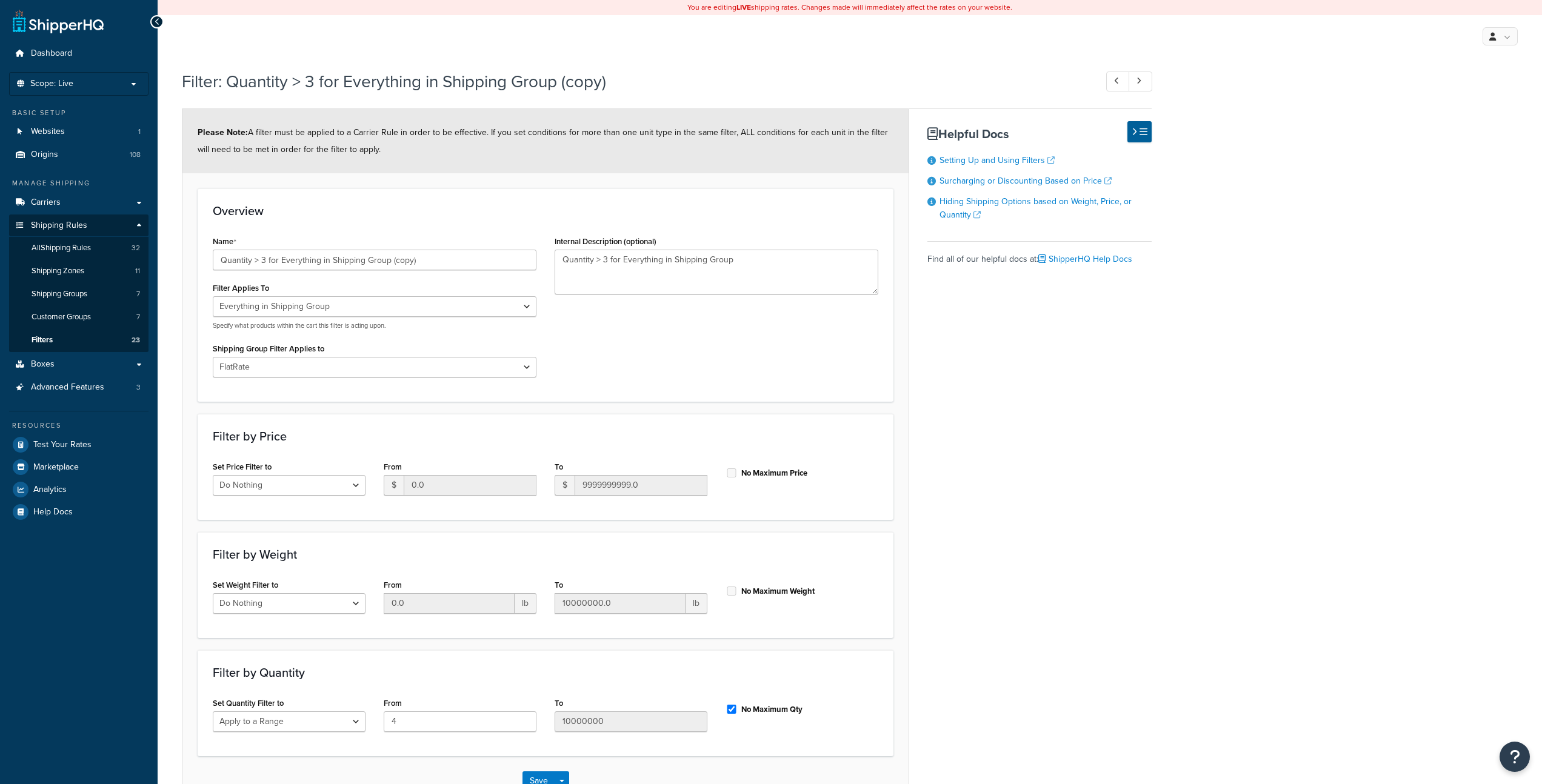
select select "SHIPPING_GROUP"
select select "67939"
select select "range"
click at [438, 263] on input "Quantity > 3 for Everything in Shipping Group (copy)" at bounding box center [374, 260] width 324 height 20
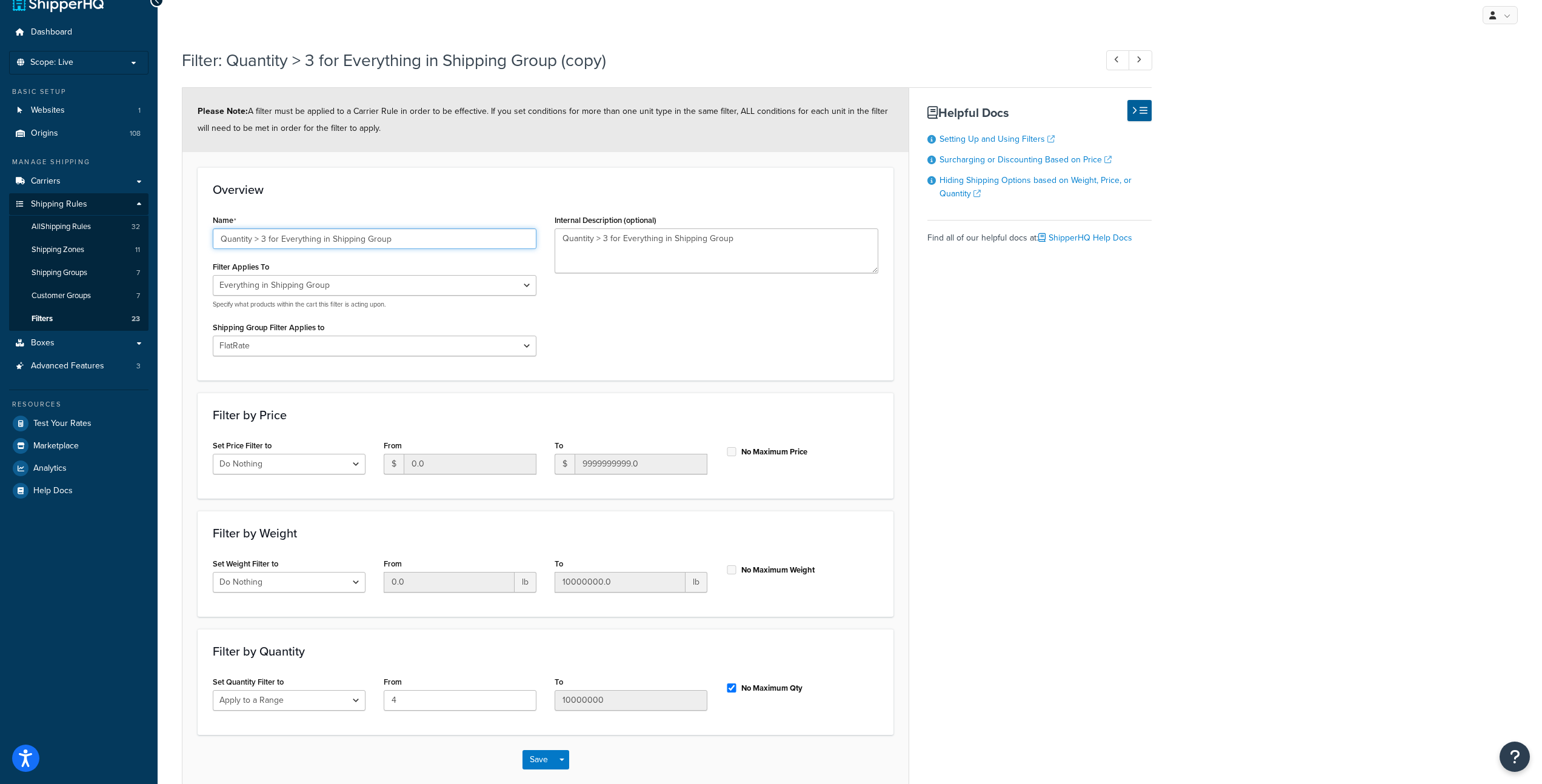
scroll to position [83, 0]
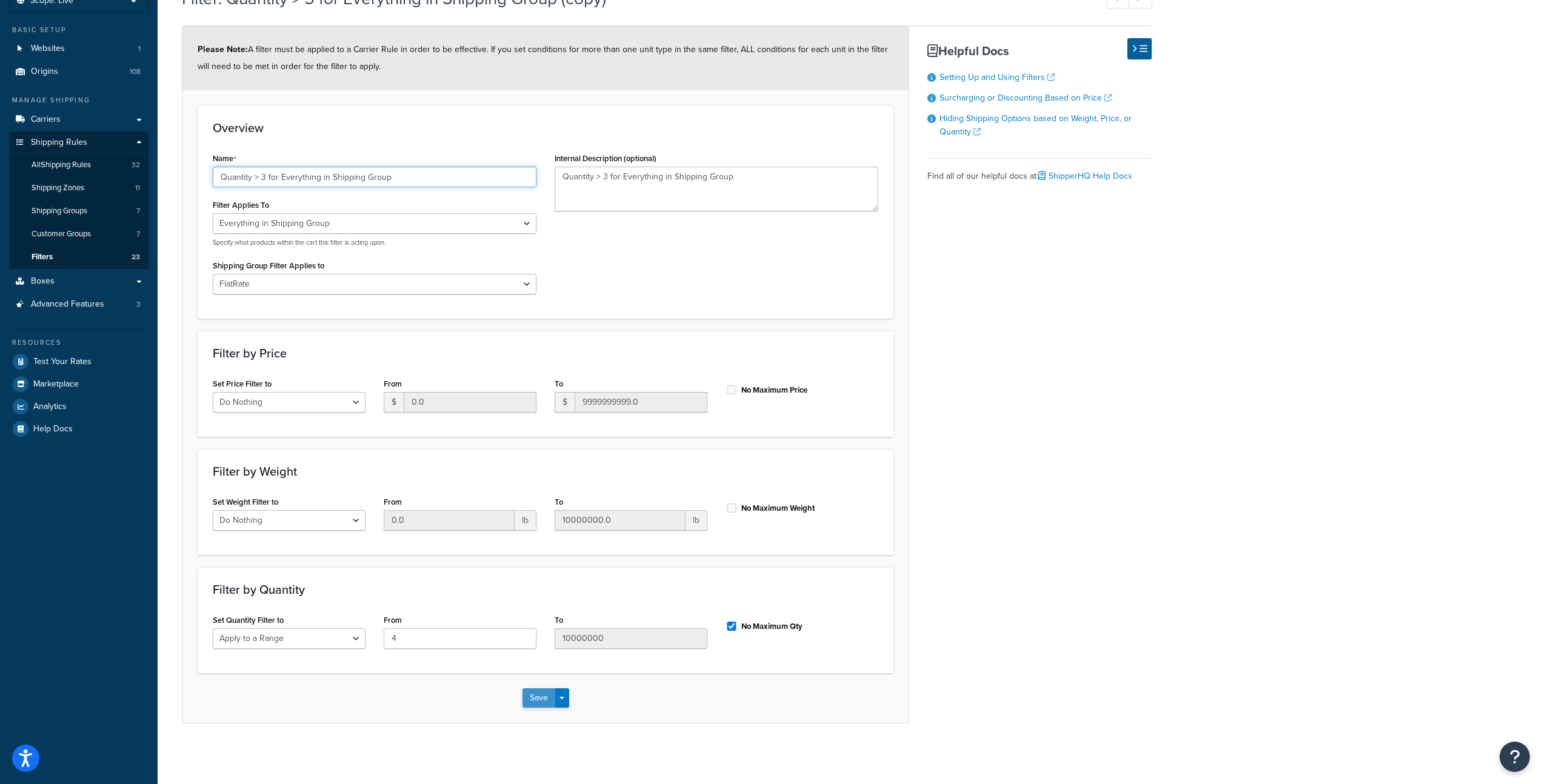
type input "Quantity > 3 for Everything in Shipping Group"
click at [542, 700] on button "Save" at bounding box center [539, 697] width 33 height 19
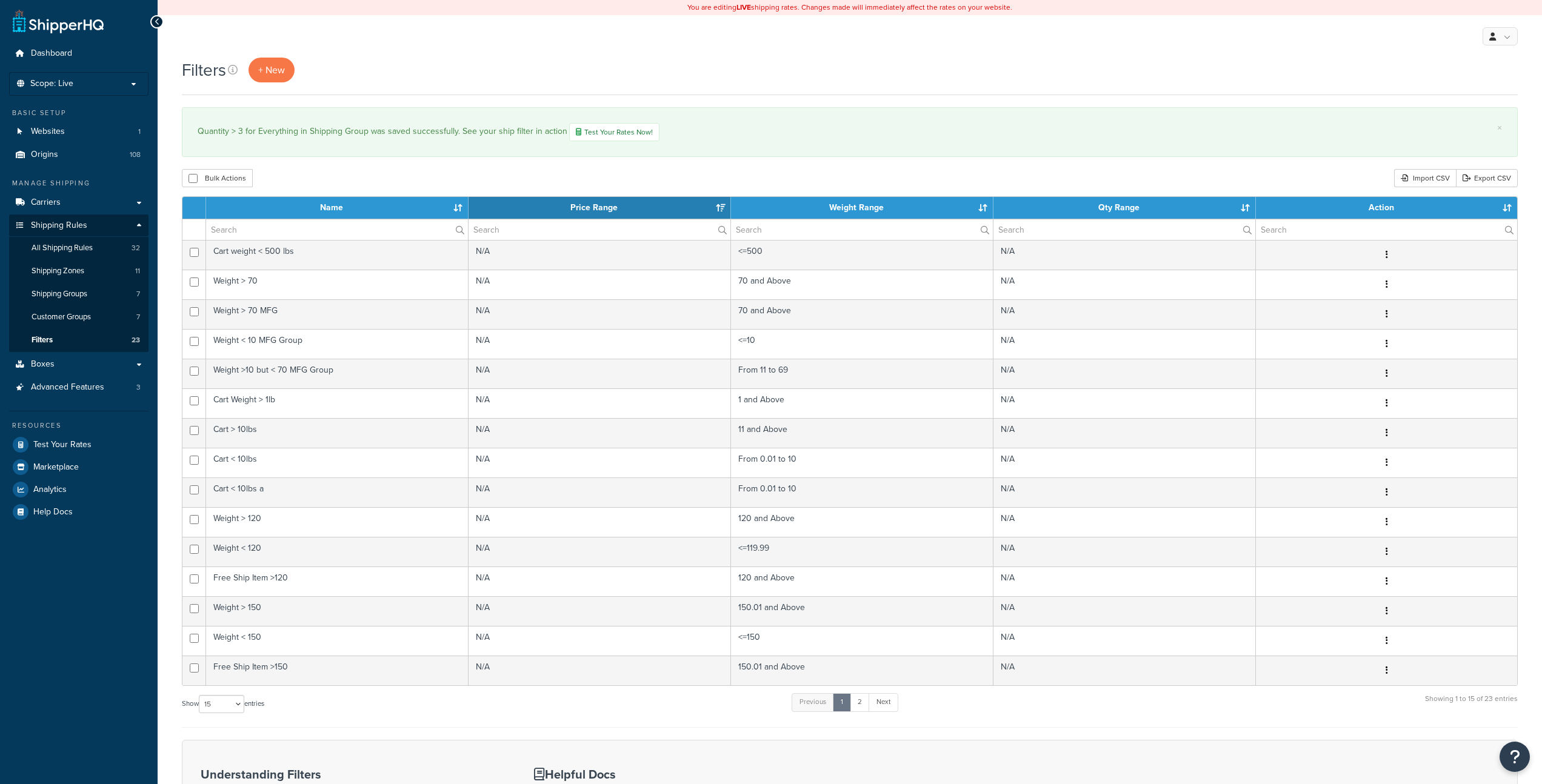
select select "15"
click at [43, 57] on span "Dashboard" at bounding box center [52, 53] width 41 height 10
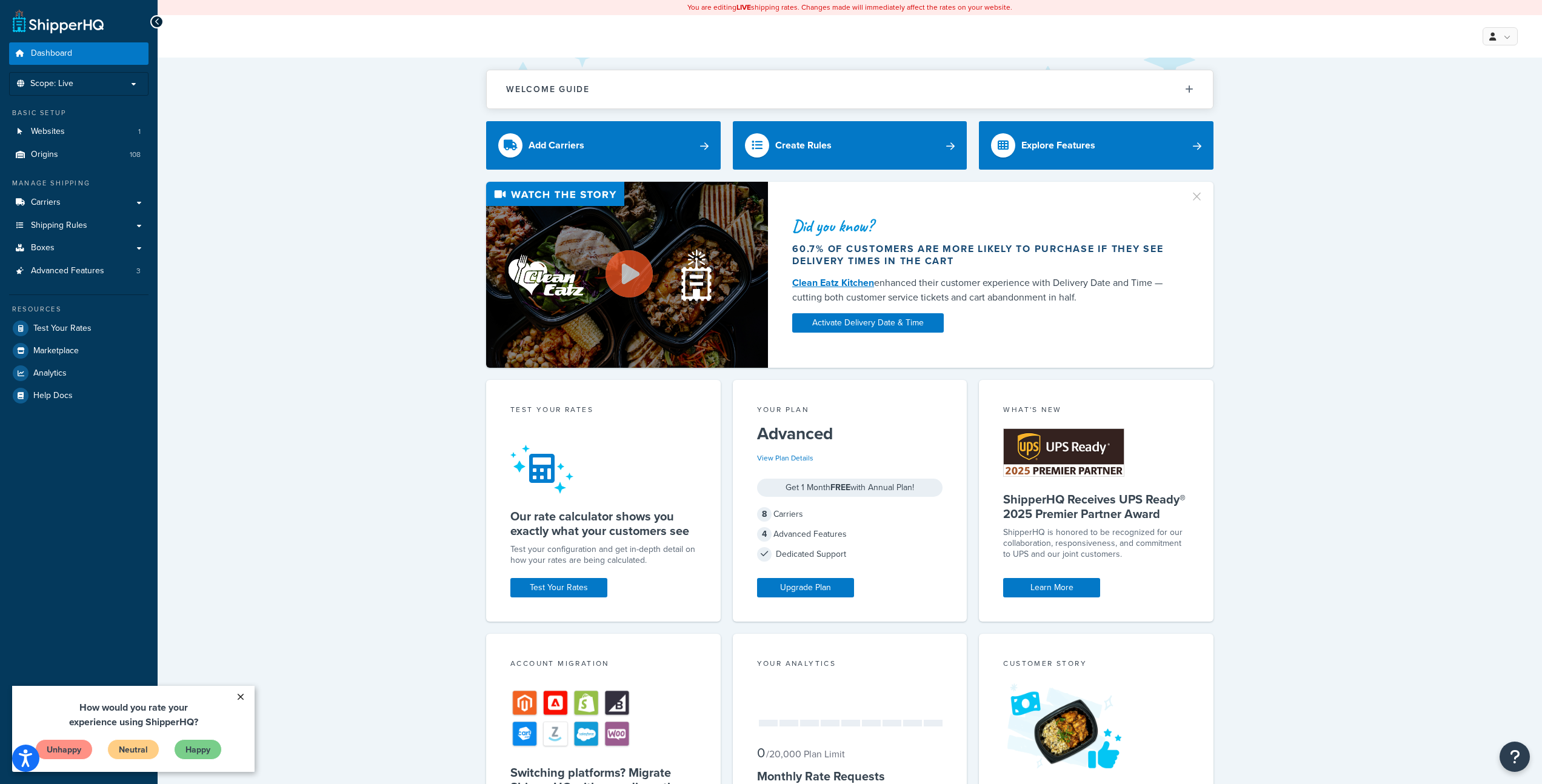
click at [239, 696] on link "×" at bounding box center [240, 696] width 21 height 22
